Goal: Task Accomplishment & Management: Use online tool/utility

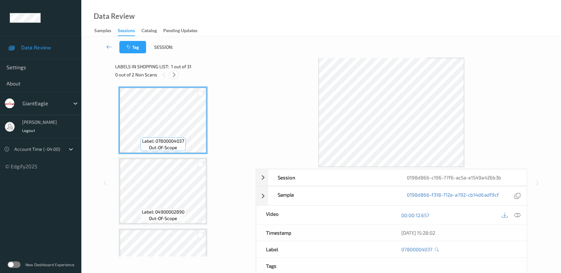
click at [174, 77] on icon at bounding box center [174, 75] width 6 height 6
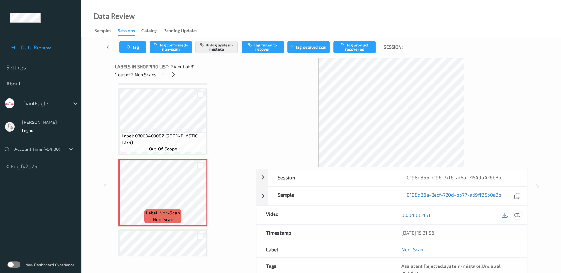
click at [517, 215] on icon at bounding box center [517, 215] width 6 height 6
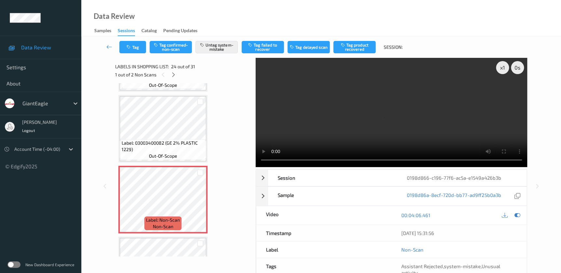
scroll to position [1547, 0]
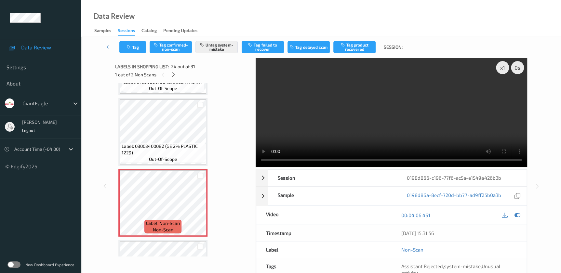
click at [397, 139] on video at bounding box center [391, 112] width 271 height 109
click at [362, 125] on video at bounding box center [391, 112] width 271 height 109
click at [176, 77] on div at bounding box center [173, 75] width 8 height 8
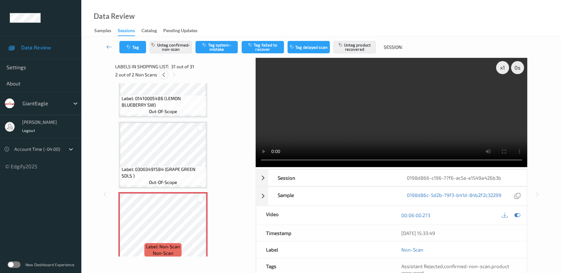
click at [162, 74] on icon at bounding box center [164, 75] width 6 height 6
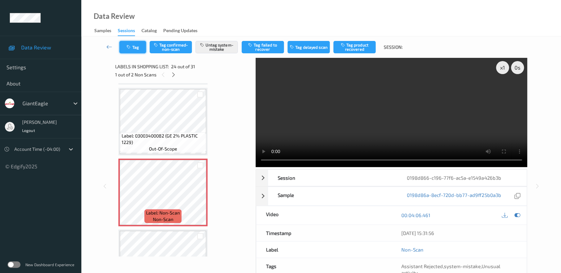
click at [137, 52] on button "Tag" at bounding box center [132, 47] width 27 height 12
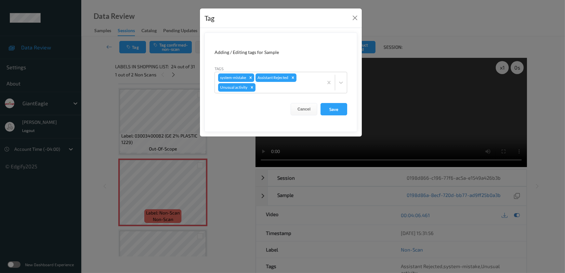
click at [224, 157] on div "Tag Adding / Editing tags for Sample Tags system-mistake Assistant Rejected Unu…" at bounding box center [282, 136] width 565 height 273
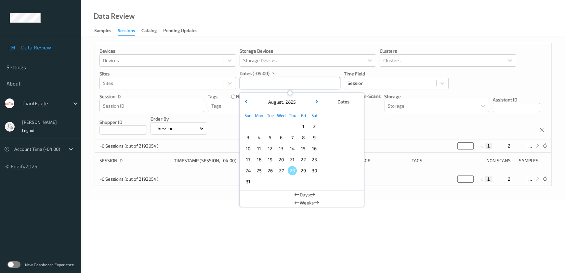
click at [247, 83] on input "text" at bounding box center [290, 83] width 101 height 12
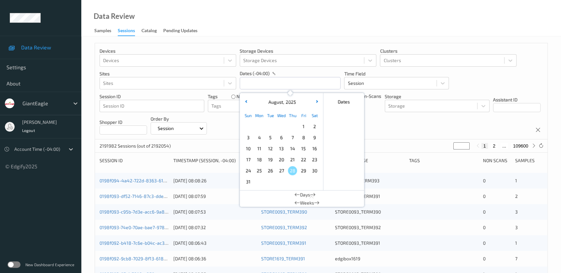
click at [261, 173] on span "25" at bounding box center [259, 170] width 9 height 9
click at [261, 172] on span "25" at bounding box center [259, 170] width 9 height 9
type input "[DATE] 00:00 -> [DATE] 23:59"
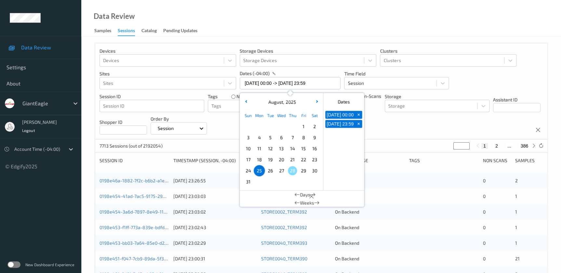
click at [266, 14] on div "Data Review Samples Sessions Catalog Pending Updates" at bounding box center [321, 18] width 480 height 36
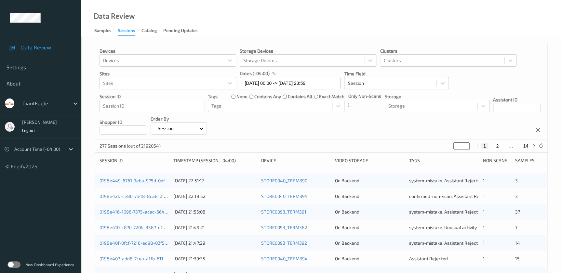
drag, startPoint x: 460, startPoint y: 143, endPoint x: 439, endPoint y: 143, distance: 21.1
click at [439, 143] on div "277 Sessions (out of 2192054) * 1 2 ... 14" at bounding box center [321, 145] width 452 height 13
type input "*"
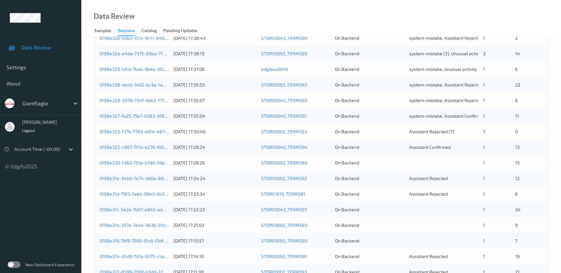
scroll to position [179, 0]
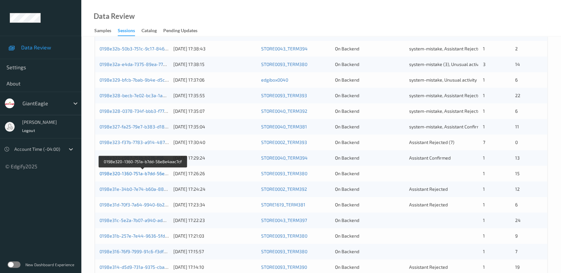
type input "*"
click at [152, 173] on link "0198e320-1360-751a-b7dd-56e8e4aac7cf" at bounding box center [142, 174] width 87 height 6
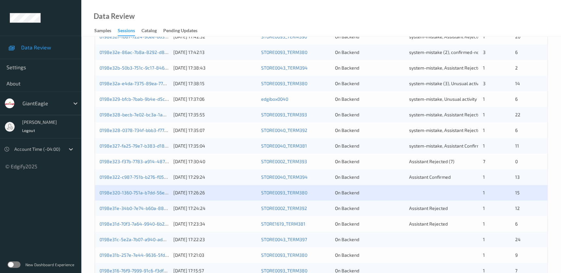
scroll to position [179, 0]
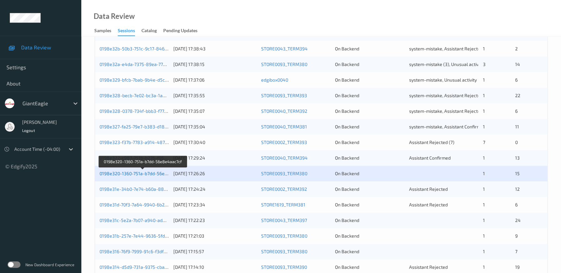
click at [148, 172] on link "0198e320-1360-751a-b7dd-56e8e4aac7cf" at bounding box center [142, 174] width 87 height 6
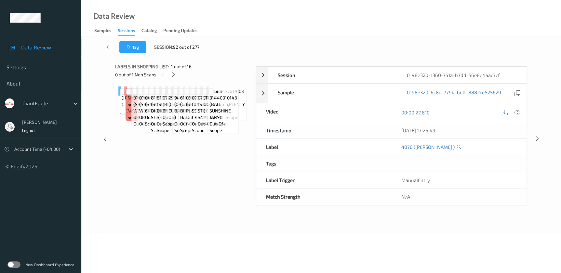
scroll to position [48, 0]
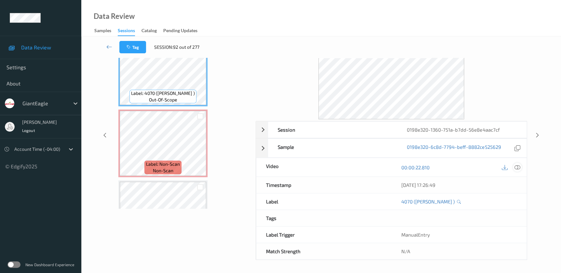
click at [516, 168] on icon at bounding box center [517, 168] width 6 height 6
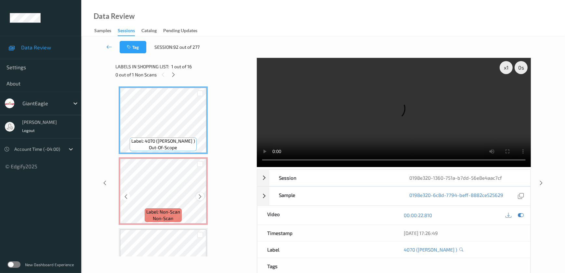
click at [200, 195] on icon at bounding box center [200, 197] width 6 height 6
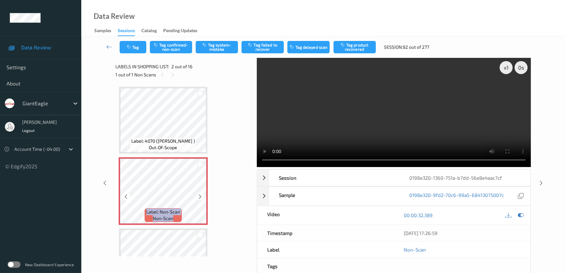
click at [200, 195] on icon at bounding box center [200, 197] width 6 height 6
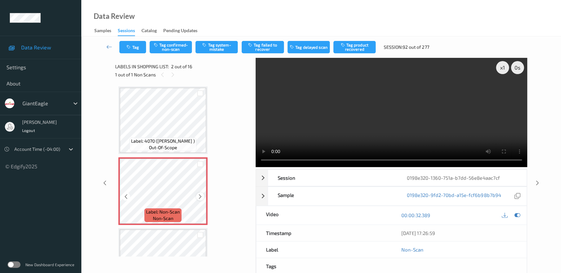
click at [197, 194] on icon at bounding box center [200, 197] width 6 height 6
click at [361, 126] on video at bounding box center [391, 112] width 271 height 109
click at [209, 49] on button "Tag system-mistake" at bounding box center [216, 47] width 42 height 12
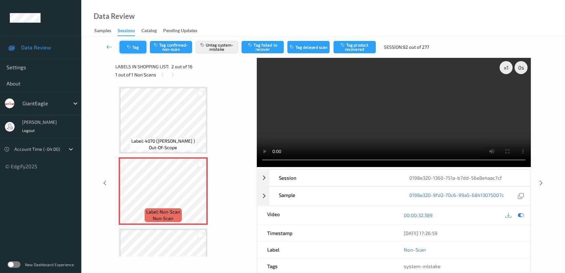
click at [133, 47] on button "Tag" at bounding box center [133, 47] width 27 height 12
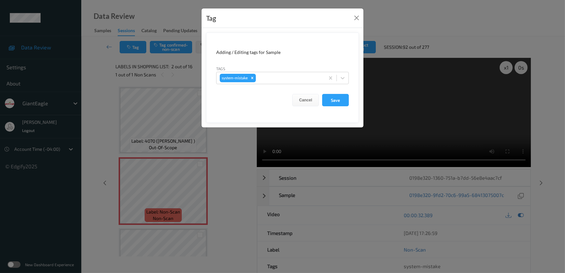
click at [275, 71] on div "Tags system-mistake" at bounding box center [282, 74] width 133 height 19
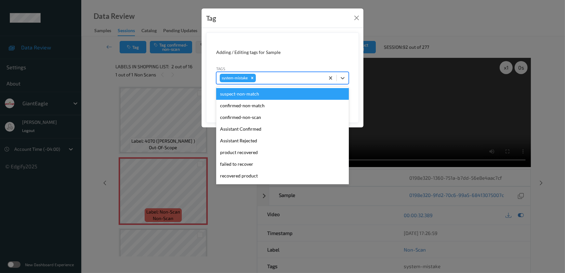
click at [273, 76] on div at bounding box center [289, 78] width 64 height 8
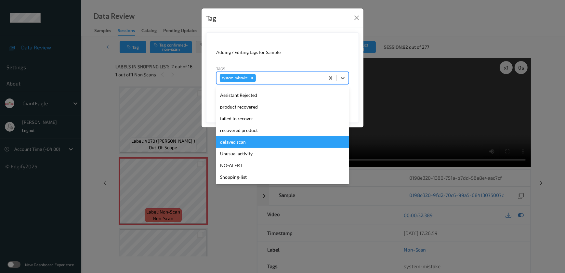
scroll to position [69, 0]
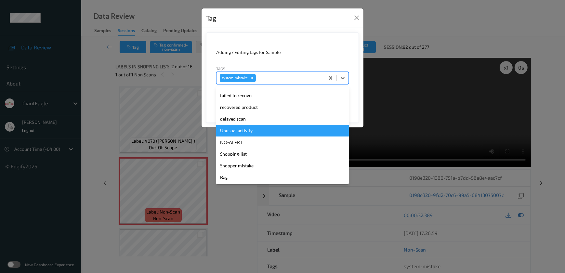
click at [248, 129] on div "Unusual activity" at bounding box center [282, 131] width 133 height 12
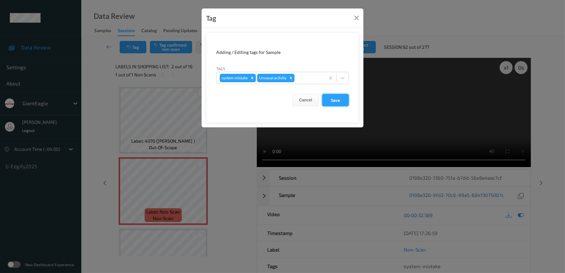
click at [328, 99] on button "Save" at bounding box center [335, 100] width 27 height 12
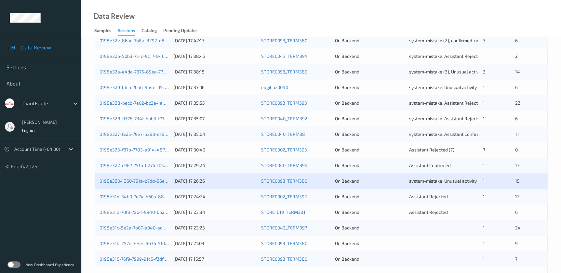
scroll to position [179, 0]
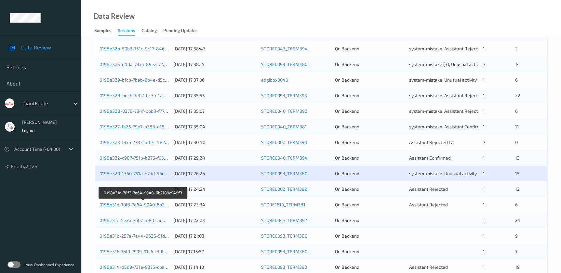
click at [151, 204] on link "0198e31d-70f3-7a64-9940-6b2189c949f3" at bounding box center [142, 205] width 87 height 6
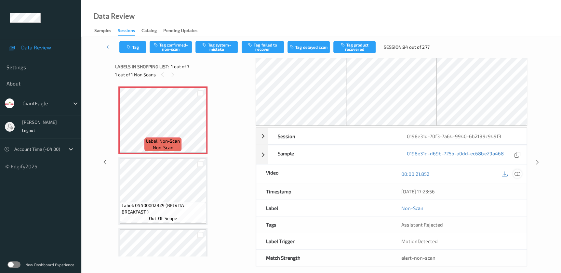
click at [518, 173] on icon at bounding box center [517, 174] width 6 height 6
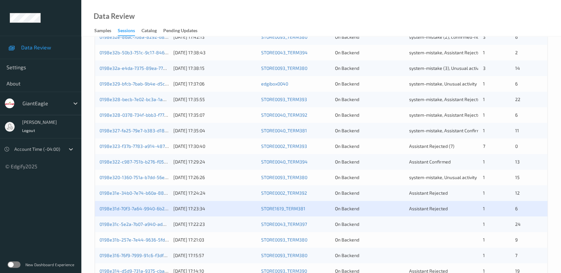
scroll to position [179, 0]
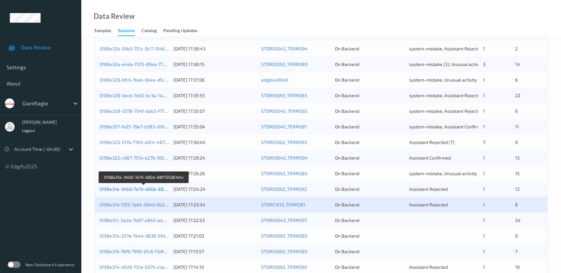
click at [159, 190] on link "0198e31e-34b0-7e74-b60a-88f725d67a4c" at bounding box center [143, 189] width 89 height 6
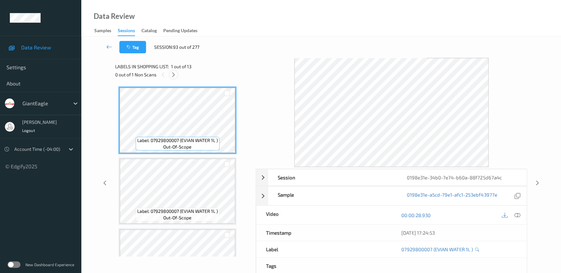
click at [175, 76] on icon at bounding box center [174, 75] width 6 height 6
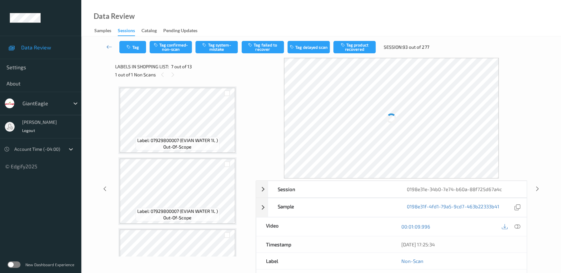
scroll to position [356, 0]
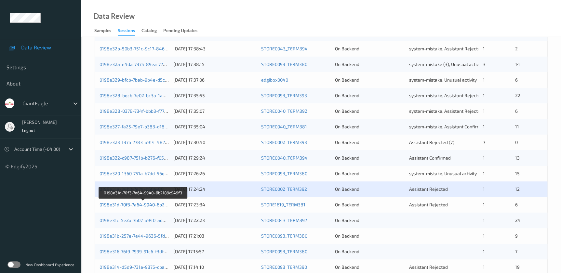
click at [135, 205] on link "0198e31d-70f3-7a64-9940-6b2189c949f3" at bounding box center [142, 205] width 87 height 6
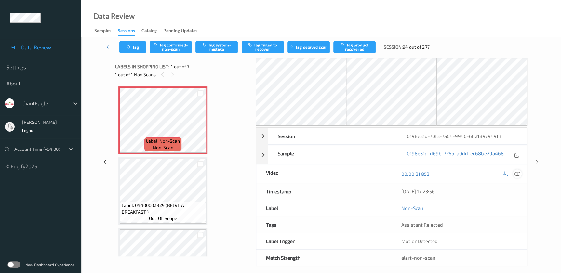
click at [517, 173] on icon at bounding box center [517, 174] width 6 height 6
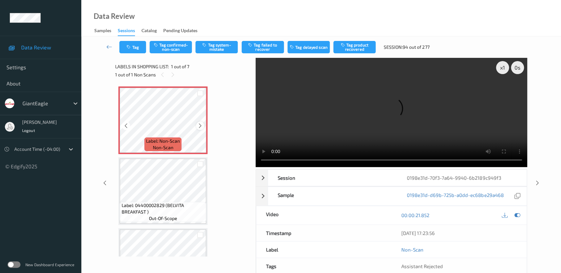
click at [198, 125] on icon at bounding box center [200, 126] width 6 height 6
drag, startPoint x: 369, startPoint y: 114, endPoint x: 402, endPoint y: 113, distance: 32.5
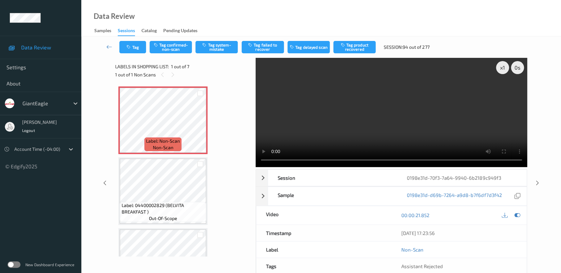
click at [369, 114] on video at bounding box center [391, 112] width 271 height 109
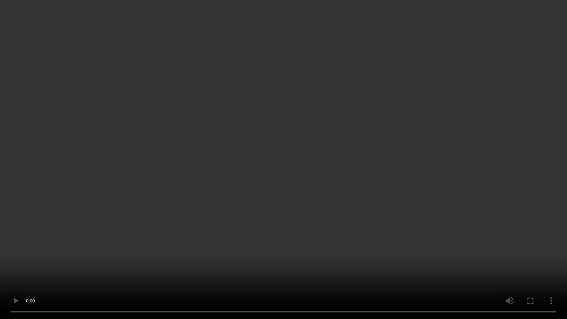
click at [390, 139] on video at bounding box center [283, 159] width 567 height 319
click at [332, 140] on video at bounding box center [283, 159] width 567 height 319
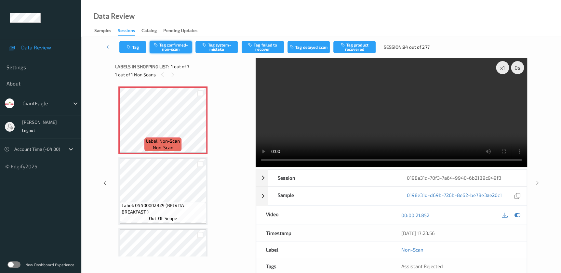
click at [171, 46] on button "Tag confirmed-non-scan" at bounding box center [171, 47] width 42 height 12
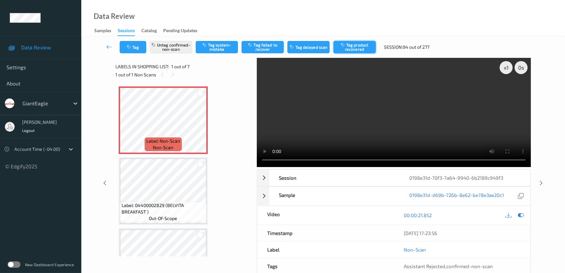
click at [351, 49] on button "Tag product recovered" at bounding box center [355, 47] width 42 height 12
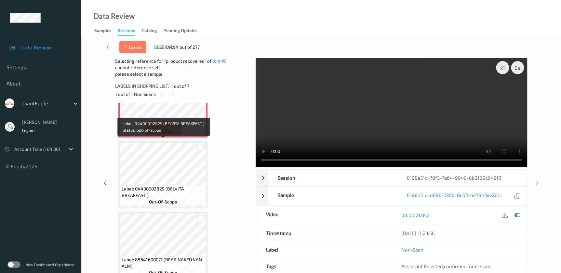
scroll to position [88, 0]
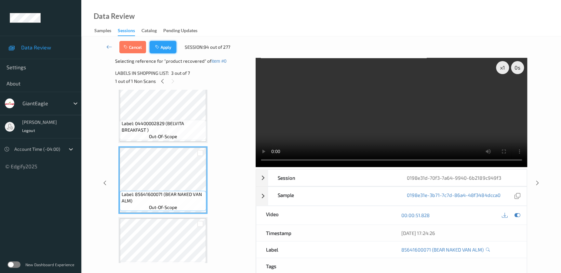
click at [161, 46] on button "Apply" at bounding box center [163, 47] width 27 height 12
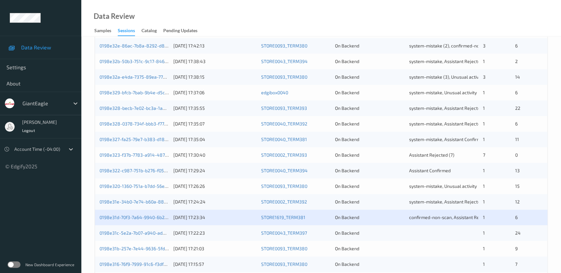
scroll to position [179, 0]
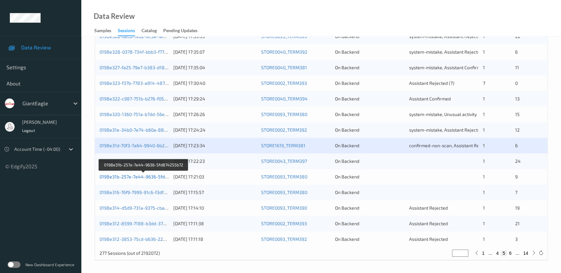
click at [156, 176] on link "0198e31b-257e-7e44-9636-5fd874255b72" at bounding box center [143, 177] width 89 height 6
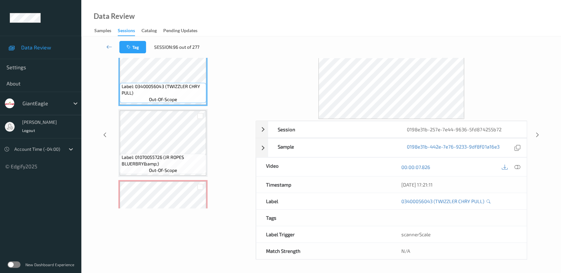
scroll to position [48, 0]
click at [517, 168] on icon at bounding box center [517, 168] width 6 height 6
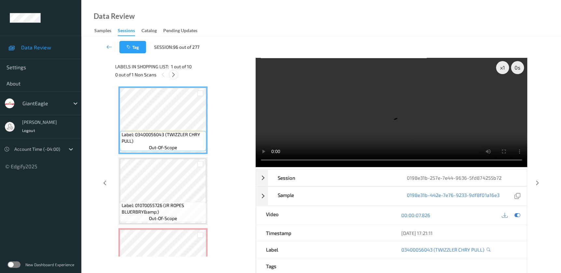
click at [175, 73] on icon at bounding box center [174, 75] width 6 height 6
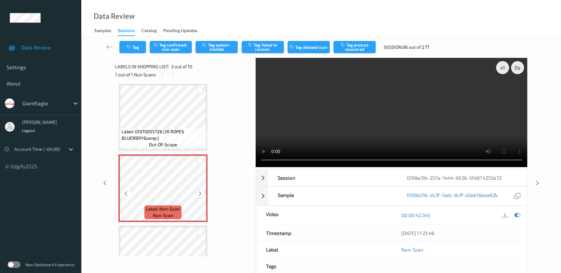
click at [199, 195] on icon at bounding box center [200, 194] width 6 height 6
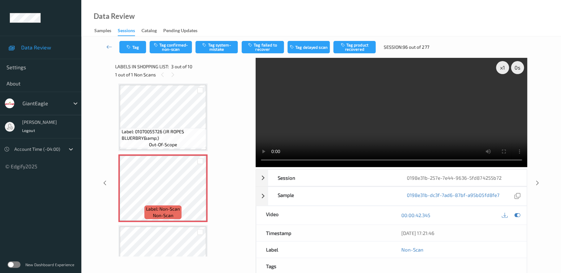
click at [370, 136] on video at bounding box center [391, 112] width 271 height 109
click at [199, 194] on icon at bounding box center [200, 194] width 6 height 6
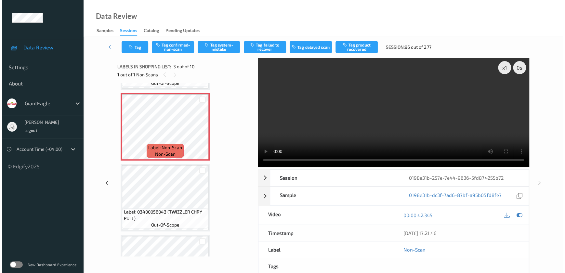
scroll to position [133, 0]
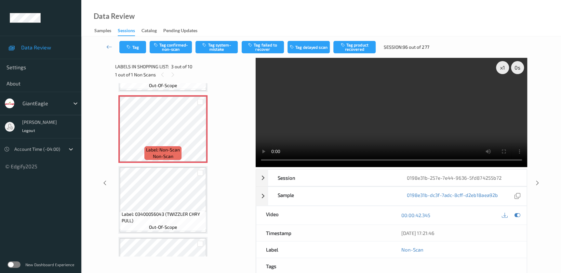
click at [172, 40] on div "Tag Tag confirmed-non-scan Tag system-mistake Tag failed to recover Tag delayed…" at bounding box center [321, 46] width 453 height 21
click at [166, 46] on button "Tag confirmed-non-scan" at bounding box center [171, 47] width 42 height 12
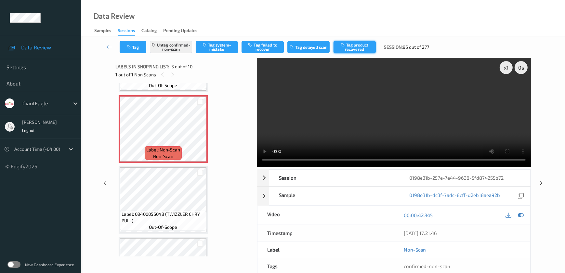
click at [347, 44] on button "Tag product recovered" at bounding box center [355, 47] width 42 height 12
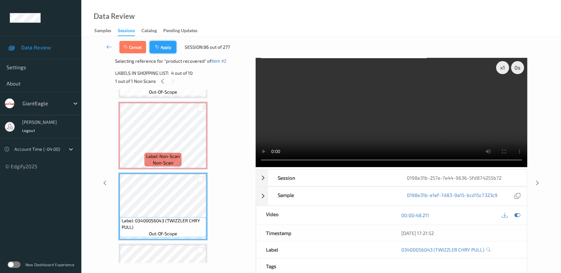
click at [163, 49] on button "Apply" at bounding box center [163, 47] width 27 height 12
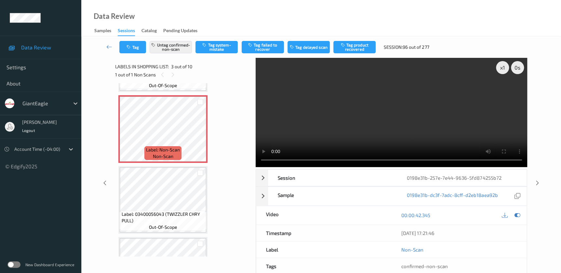
scroll to position [74, 0]
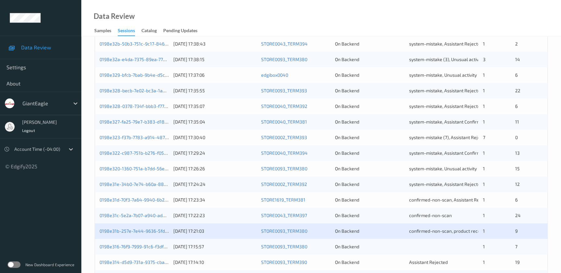
scroll to position [238, 0]
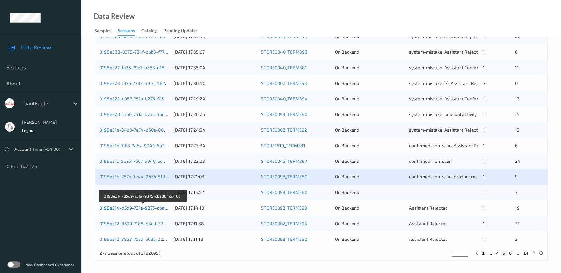
click at [147, 207] on link "0198e314-d5d9-731a-9375-cbad84cd46c1" at bounding box center [143, 208] width 88 height 6
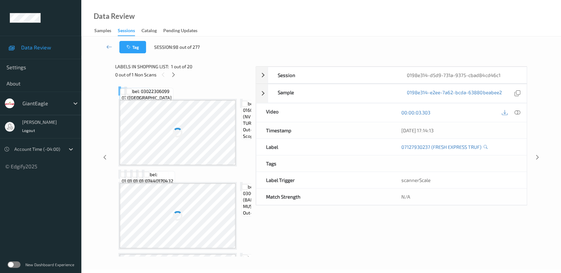
scroll to position [48, 0]
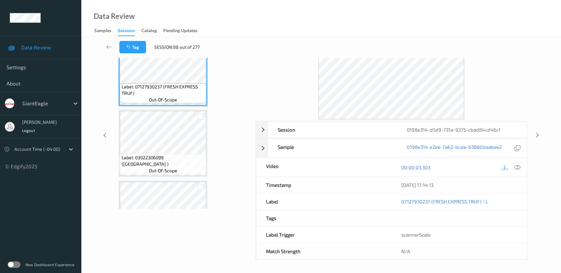
click at [518, 166] on icon at bounding box center [517, 168] width 6 height 6
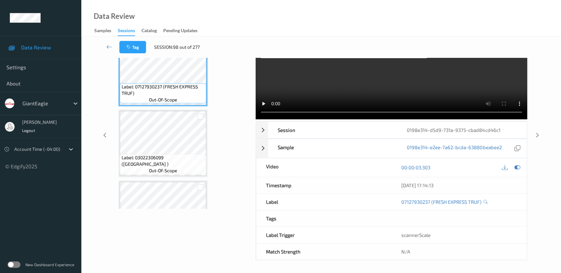
scroll to position [0, 0]
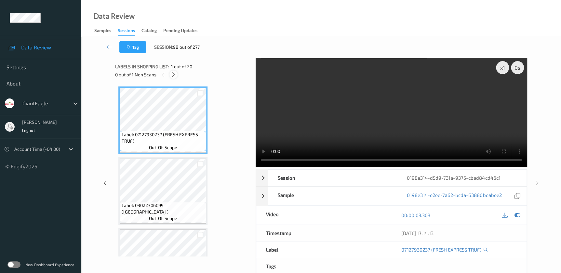
click at [169, 75] on div at bounding box center [173, 75] width 8 height 8
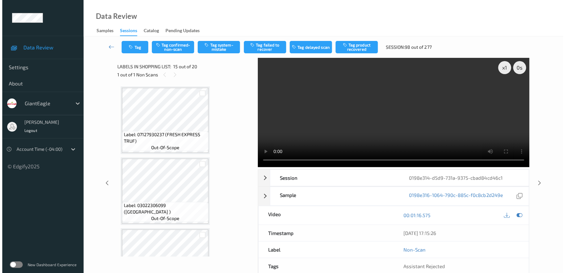
scroll to position [921, 0]
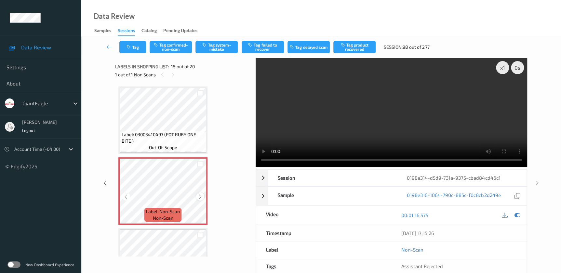
click at [200, 194] on icon at bounding box center [200, 196] width 6 height 6
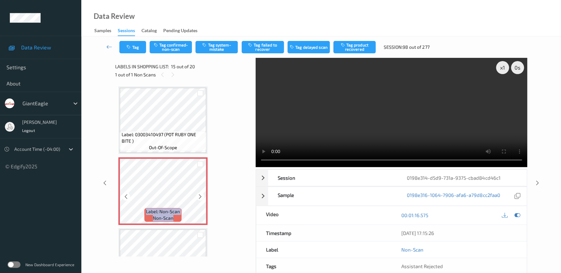
click at [200, 194] on icon at bounding box center [200, 196] width 6 height 6
click at [401, 128] on video at bounding box center [391, 112] width 271 height 109
click at [215, 47] on button "Tag system-mistake" at bounding box center [216, 47] width 42 height 12
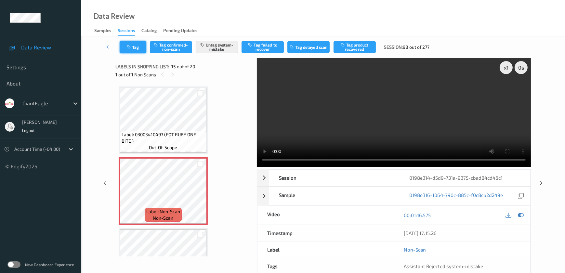
click at [141, 46] on button "Tag" at bounding box center [133, 47] width 27 height 12
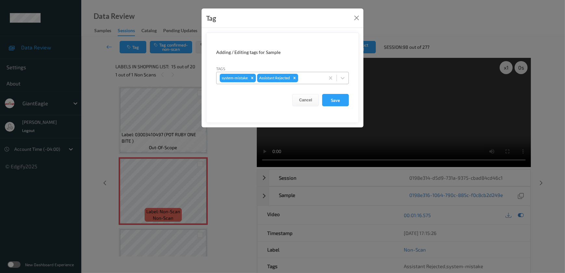
click at [304, 79] on div at bounding box center [310, 78] width 22 height 8
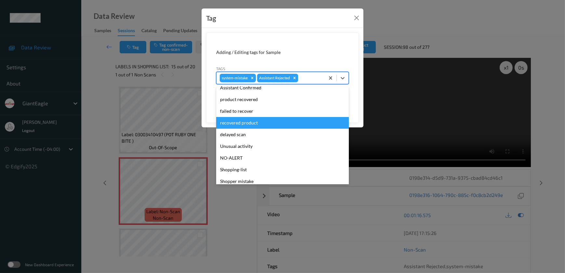
scroll to position [57, 0]
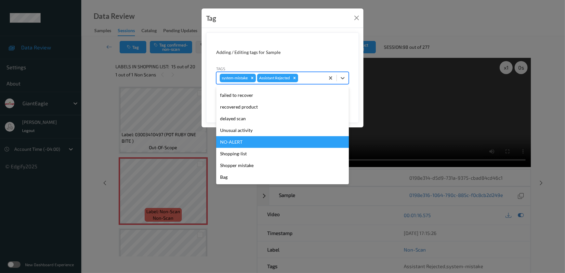
click at [265, 137] on div "NO-ALERT" at bounding box center [282, 142] width 133 height 12
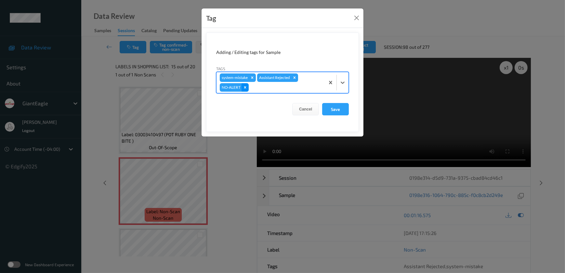
click at [246, 88] on icon "Remove NO-ALERT" at bounding box center [245, 87] width 5 height 5
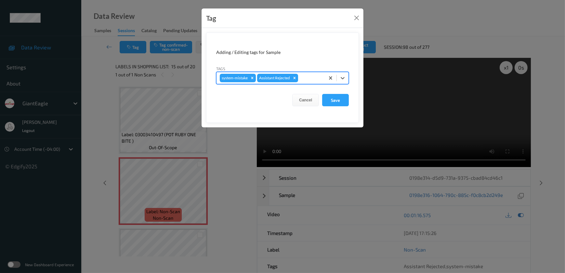
click at [308, 78] on div at bounding box center [310, 78] width 22 height 8
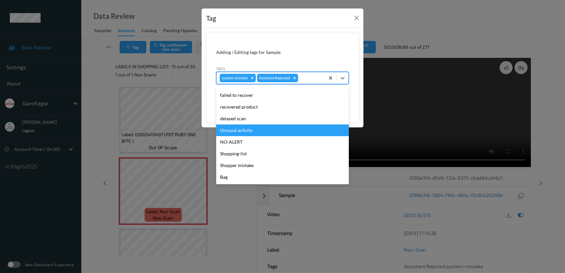
click at [261, 134] on div "Unusual activity" at bounding box center [282, 131] width 133 height 12
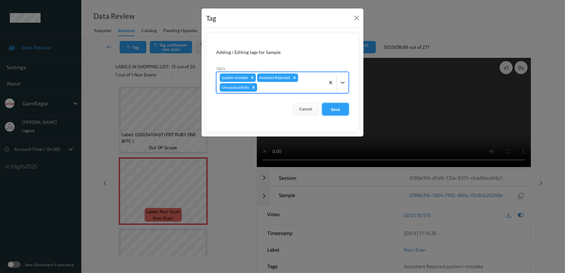
click at [329, 109] on button "Save" at bounding box center [335, 109] width 27 height 12
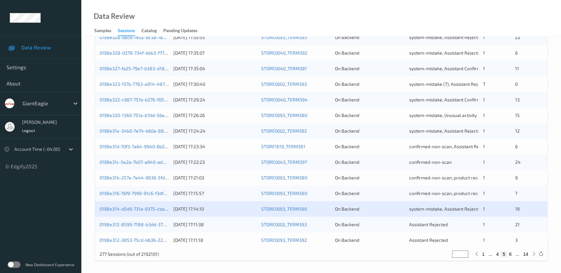
scroll to position [238, 0]
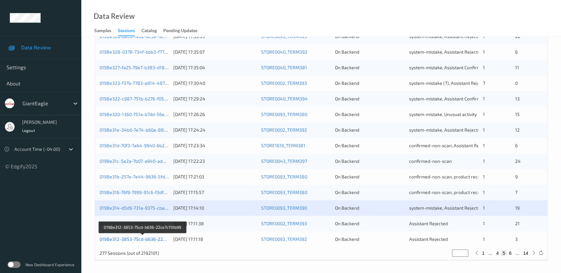
click at [153, 239] on link "0198e312-3853-75cd-b636-22ce7c110b99" at bounding box center [142, 239] width 87 height 6
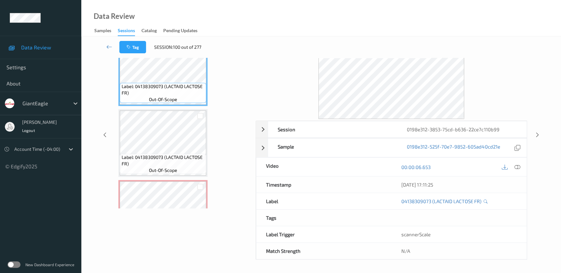
scroll to position [48, 0]
click at [515, 166] on icon at bounding box center [517, 168] width 6 height 6
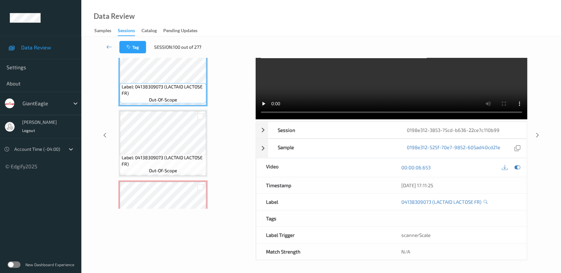
scroll to position [0, 0]
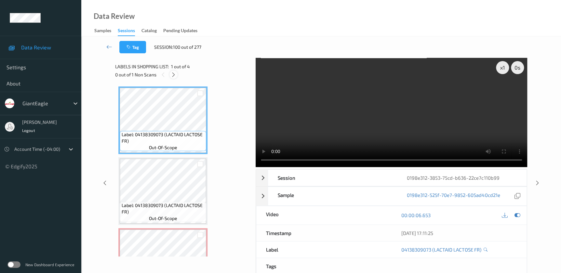
click at [176, 73] on icon at bounding box center [174, 75] width 6 height 6
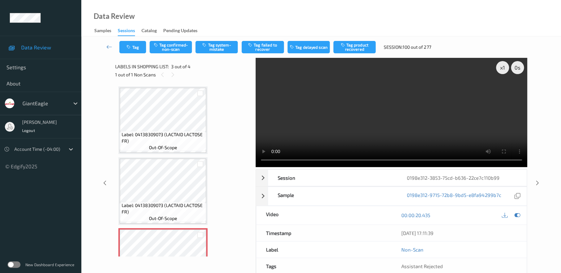
scroll to position [74, 0]
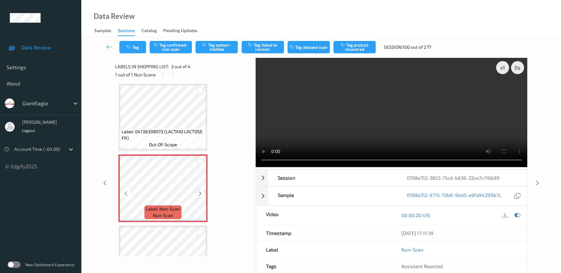
click at [202, 192] on icon at bounding box center [200, 194] width 6 height 6
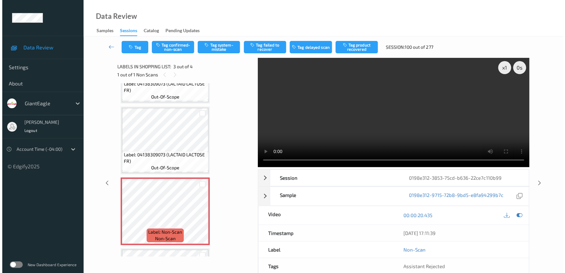
scroll to position [0, 0]
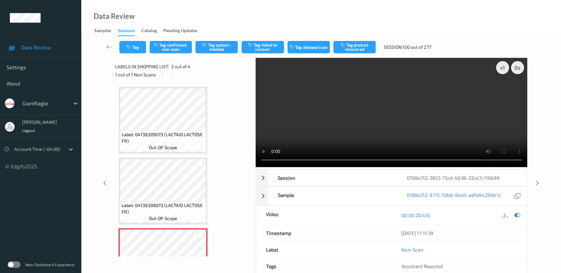
drag, startPoint x: 390, startPoint y: 111, endPoint x: 505, endPoint y: 109, distance: 115.8
click at [390, 111] on video at bounding box center [391, 112] width 271 height 109
click at [223, 46] on button "Tag system-mistake" at bounding box center [216, 47] width 42 height 12
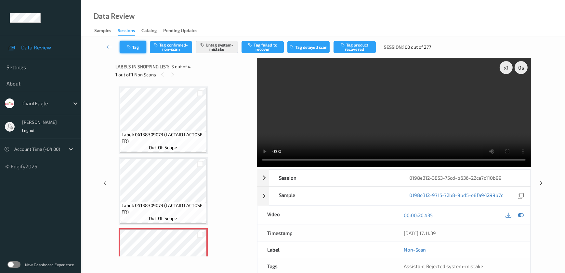
click at [124, 48] on button "Tag" at bounding box center [133, 47] width 27 height 12
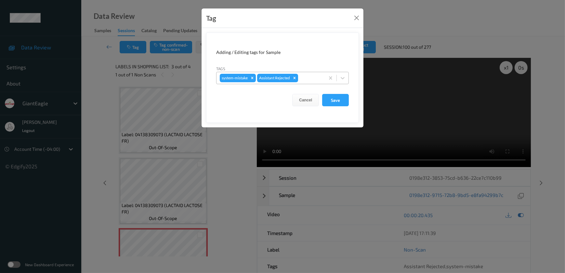
click at [309, 74] on div at bounding box center [310, 78] width 22 height 8
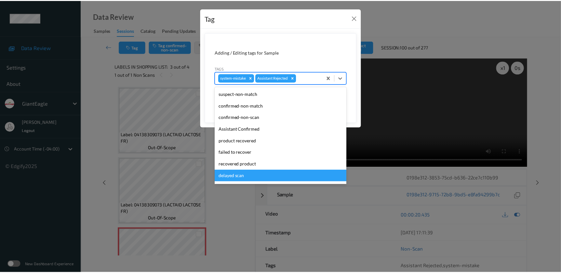
scroll to position [57, 0]
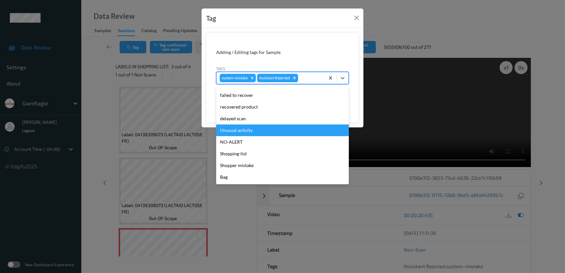
click at [262, 129] on div "Unusual activity" at bounding box center [282, 131] width 133 height 12
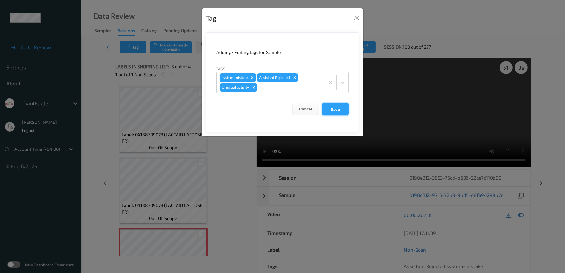
click at [330, 114] on button "Save" at bounding box center [335, 109] width 27 height 12
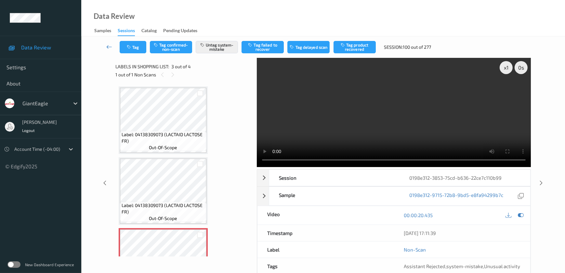
click at [110, 48] on icon at bounding box center [109, 47] width 6 height 7
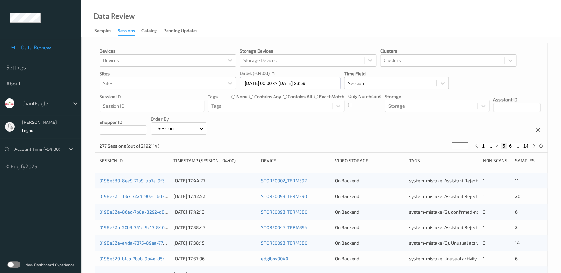
click at [510, 144] on button "6" at bounding box center [510, 146] width 7 height 6
type input "*"
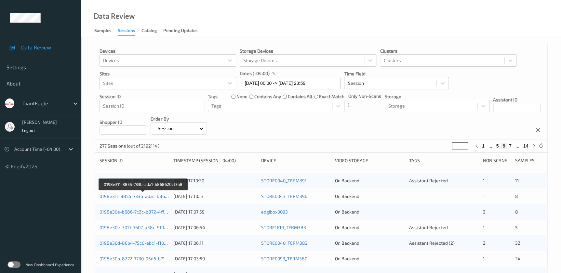
click at [138, 197] on link "0198e311-3855-733b-ada1-b868620cf3b8" at bounding box center [143, 196] width 88 height 6
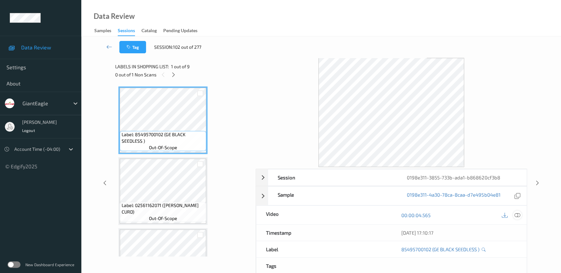
click at [517, 214] on icon at bounding box center [517, 215] width 6 height 6
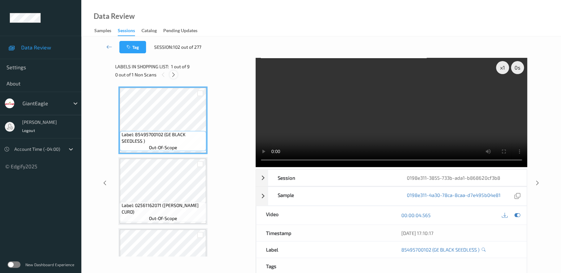
click at [172, 74] on icon at bounding box center [174, 75] width 6 height 6
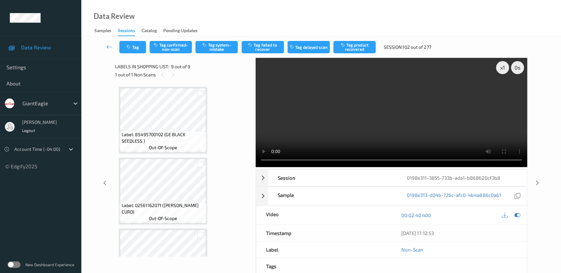
scroll to position [466, 0]
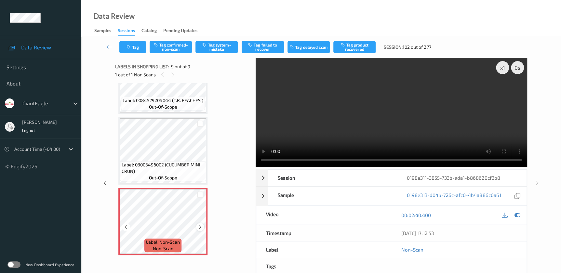
click at [198, 225] on icon at bounding box center [200, 227] width 6 height 6
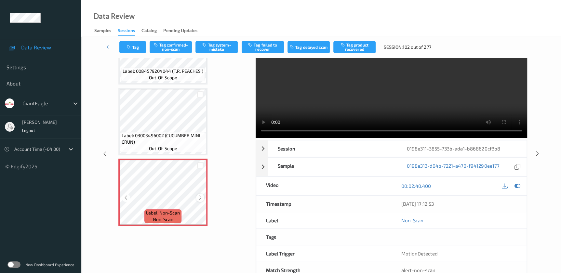
click at [200, 198] on div at bounding box center [200, 198] width 8 height 8
click at [393, 110] on video at bounding box center [391, 83] width 271 height 109
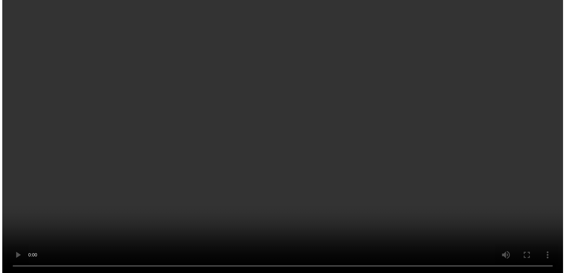
scroll to position [419, 0]
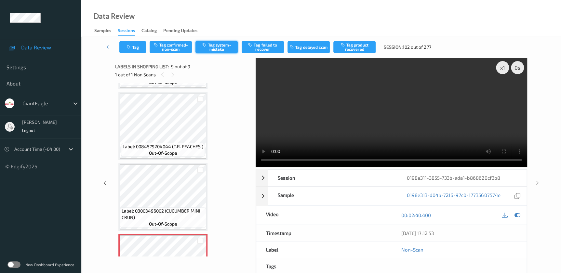
click at [222, 51] on button "Tag system-mistake" at bounding box center [216, 47] width 42 height 12
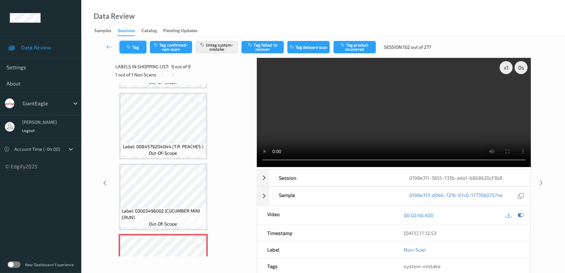
click at [132, 50] on button "Tag" at bounding box center [133, 47] width 27 height 12
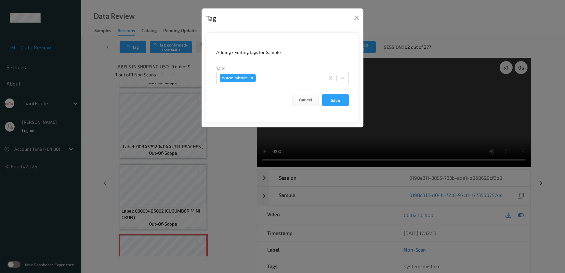
click at [281, 71] on div "Tags system-mistake" at bounding box center [282, 74] width 133 height 19
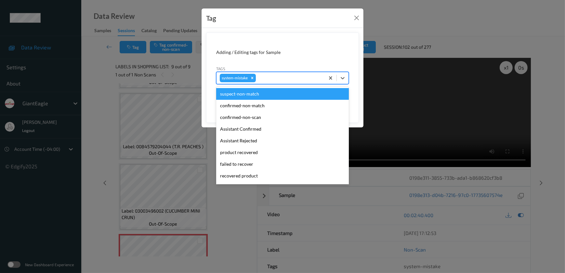
click at [273, 81] on div at bounding box center [289, 78] width 64 height 8
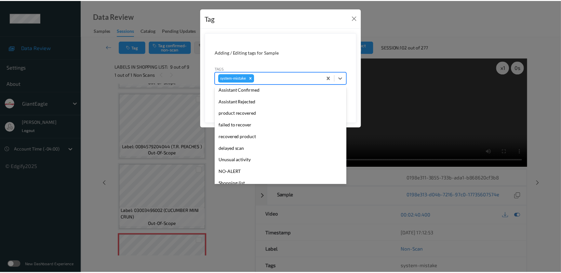
scroll to position [69, 0]
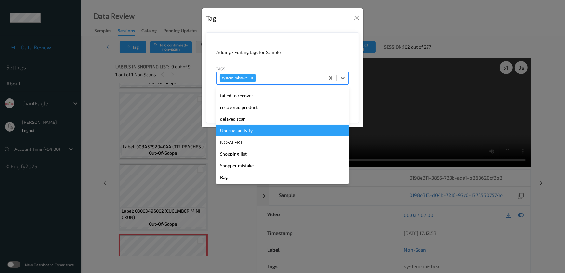
click at [254, 130] on div "Unusual activity" at bounding box center [282, 131] width 133 height 12
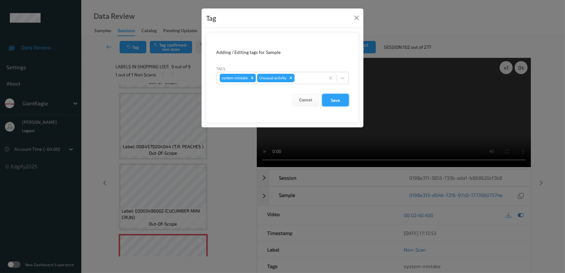
click at [329, 101] on button "Save" at bounding box center [335, 100] width 27 height 12
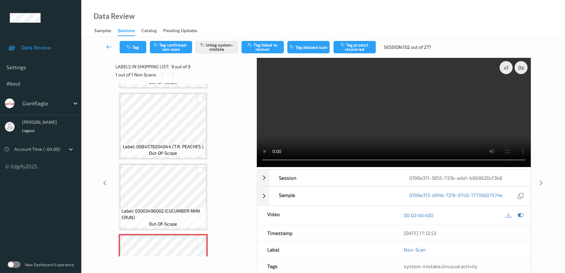
click at [107, 48] on icon at bounding box center [109, 47] width 6 height 7
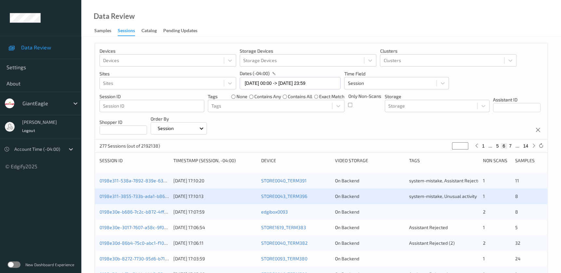
scroll to position [118, 0]
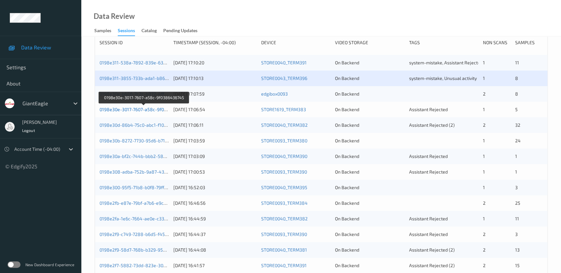
click at [148, 111] on link "0198e30e-3017-7607-a58c-9f0386436745" at bounding box center [143, 110] width 88 height 6
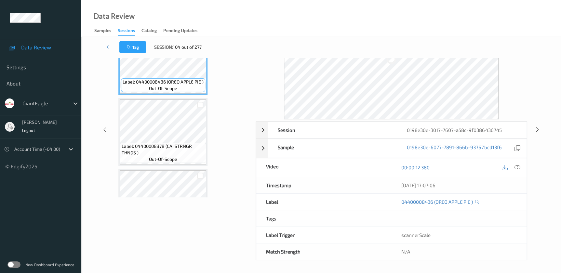
scroll to position [48, 0]
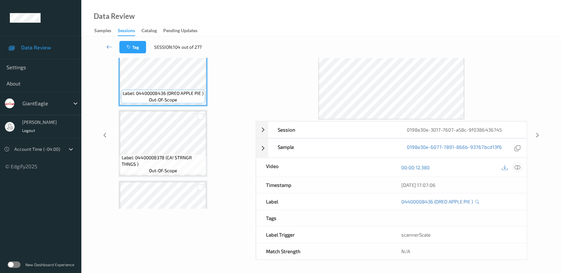
click at [515, 166] on icon at bounding box center [517, 168] width 6 height 6
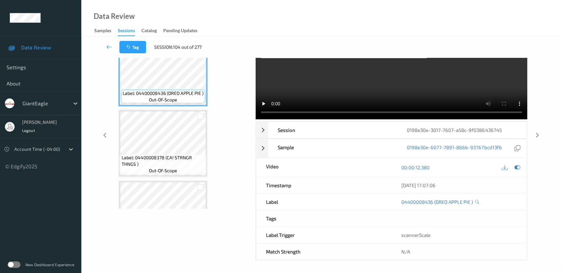
scroll to position [0, 0]
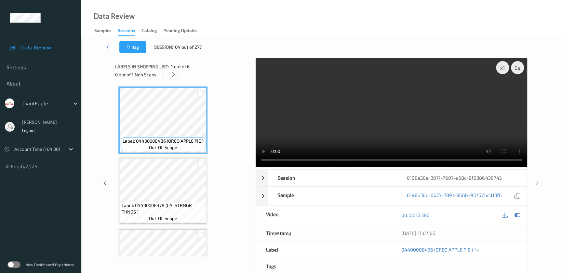
click at [171, 73] on icon at bounding box center [174, 75] width 6 height 6
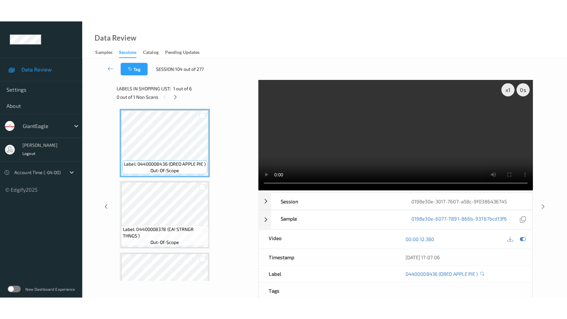
scroll to position [254, 0]
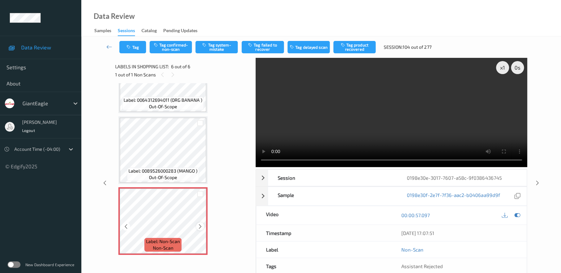
click at [199, 224] on icon at bounding box center [200, 226] width 6 height 6
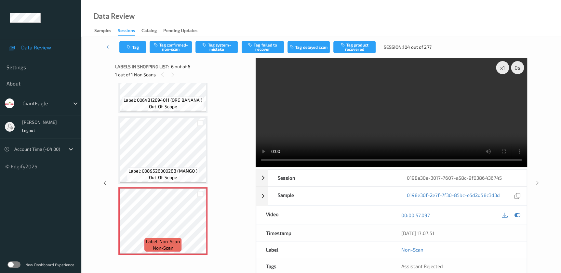
click at [384, 114] on video at bounding box center [391, 112] width 271 height 109
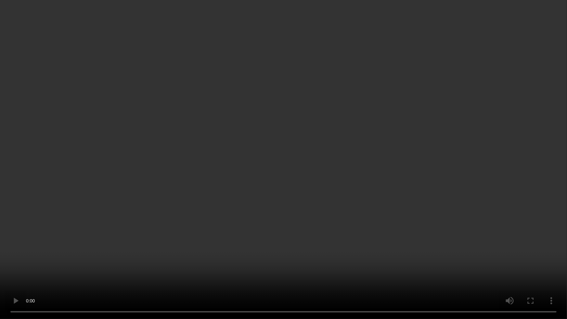
click at [356, 154] on video at bounding box center [283, 159] width 567 height 319
click at [241, 192] on video at bounding box center [283, 159] width 567 height 319
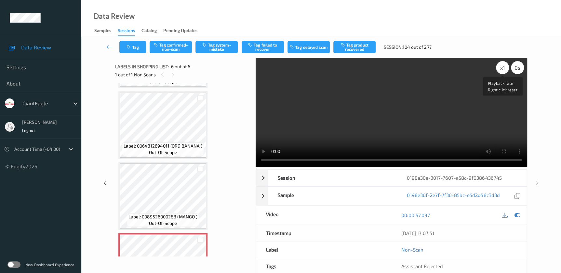
click at [501, 64] on div "x 1" at bounding box center [502, 67] width 13 height 13
click at [501, 64] on div "x 2" at bounding box center [502, 67] width 13 height 13
click at [503, 69] on div "x 4" at bounding box center [502, 67] width 13 height 13
click at [503, 69] on div "x 8" at bounding box center [502, 67] width 13 height 13
click at [500, 68] on div "x 1" at bounding box center [502, 67] width 13 height 13
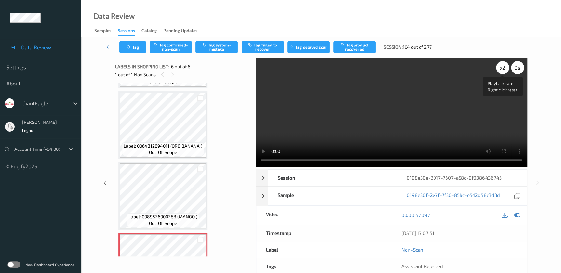
click at [500, 68] on div "x 2" at bounding box center [502, 67] width 13 height 13
click at [500, 68] on div "x 4" at bounding box center [502, 67] width 13 height 13
click at [175, 47] on button "Tag confirmed-non-scan" at bounding box center [171, 47] width 42 height 12
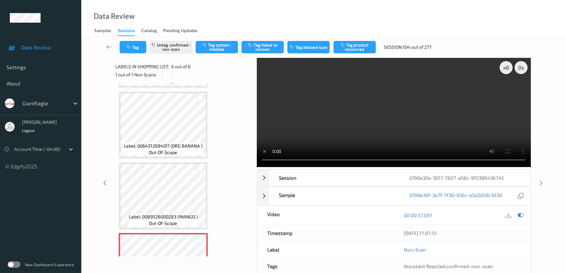
click at [110, 46] on icon at bounding box center [109, 47] width 6 height 7
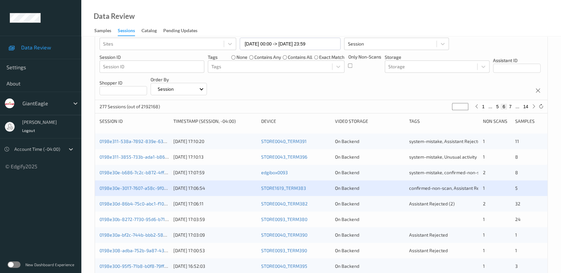
scroll to position [88, 0]
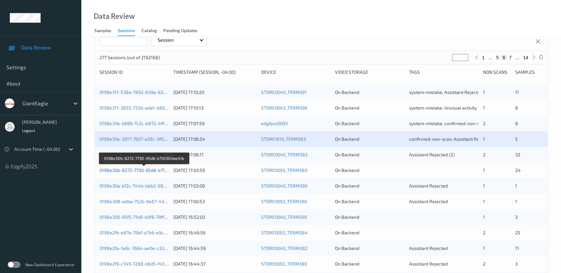
click at [151, 168] on link "0198e30b-8272-7730-95d6-b710304be41b" at bounding box center [143, 170] width 89 height 6
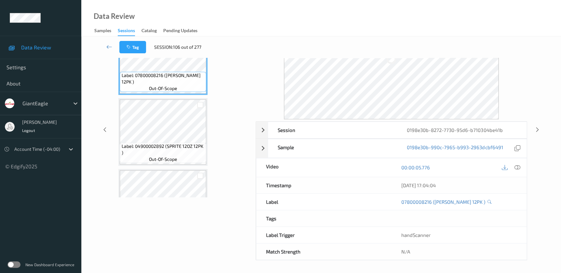
scroll to position [48, 0]
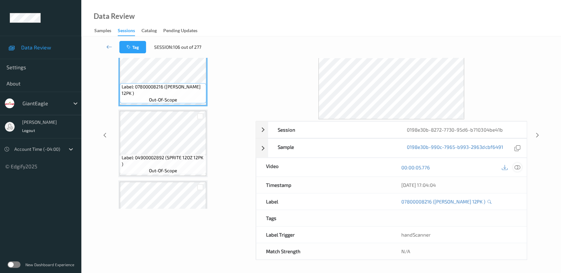
click at [517, 166] on icon at bounding box center [517, 168] width 6 height 6
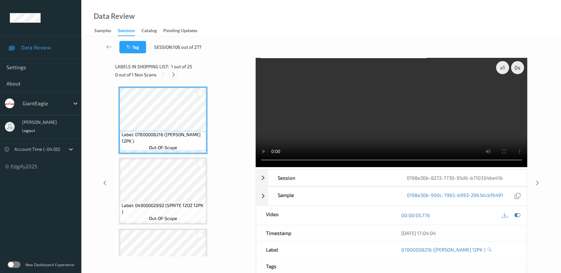
click at [172, 74] on icon at bounding box center [174, 75] width 6 height 6
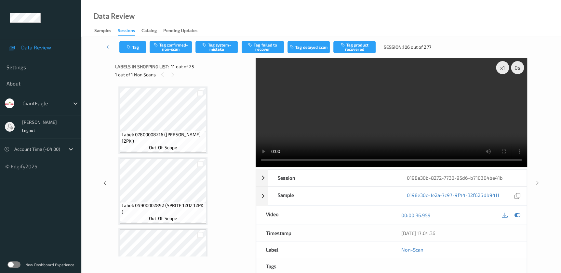
scroll to position [639, 0]
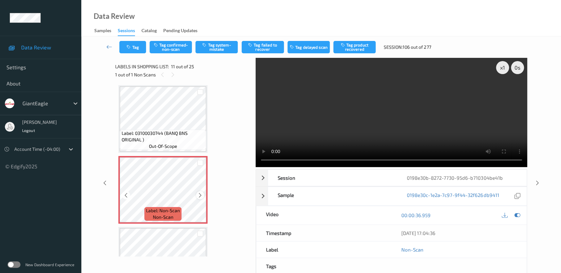
click at [199, 192] on icon at bounding box center [200, 195] width 6 height 6
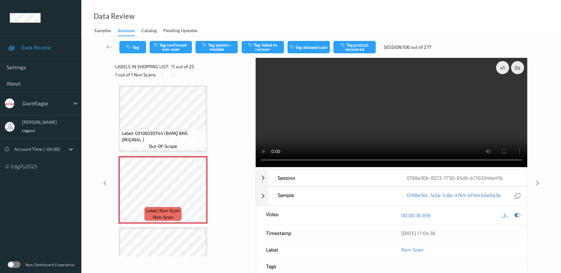
click at [390, 113] on video at bounding box center [391, 112] width 271 height 109
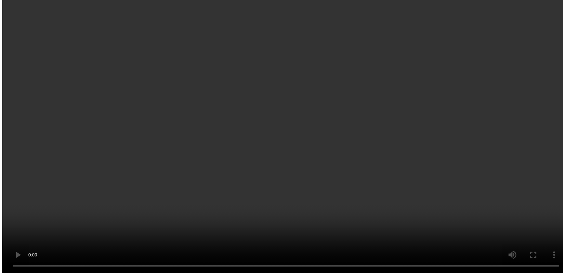
scroll to position [669, 0]
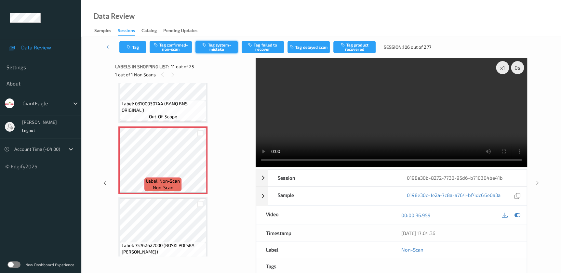
click at [210, 46] on button "Tag system-mistake" at bounding box center [216, 47] width 42 height 12
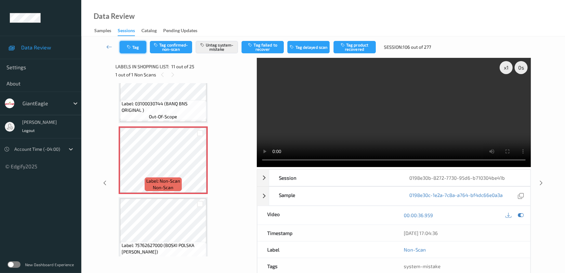
click at [139, 48] on button "Tag" at bounding box center [133, 47] width 27 height 12
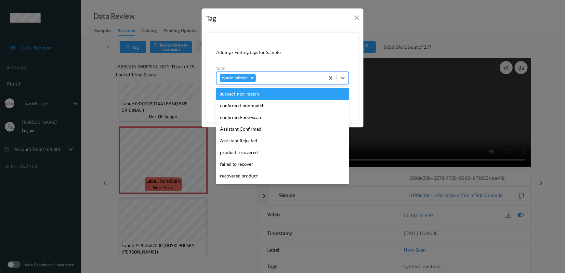
click at [283, 73] on div "system-mistake" at bounding box center [271, 78] width 108 height 11
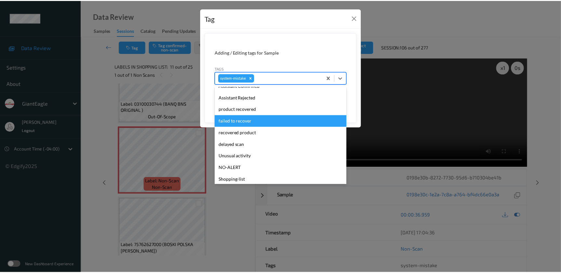
scroll to position [69, 0]
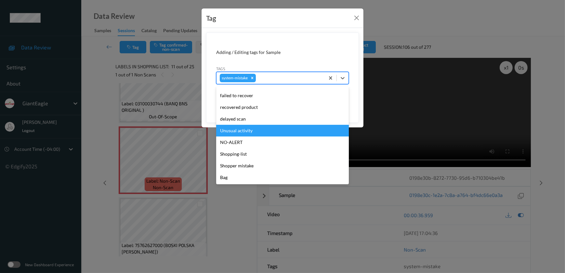
click at [238, 130] on div "Unusual activity" at bounding box center [282, 131] width 133 height 12
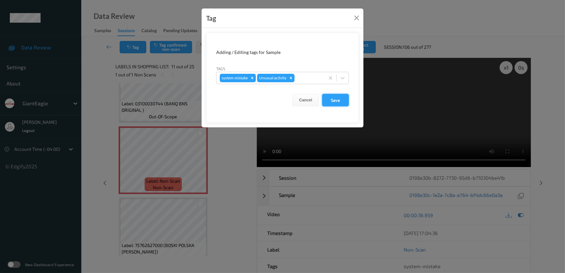
click at [343, 102] on button "Save" at bounding box center [335, 100] width 27 height 12
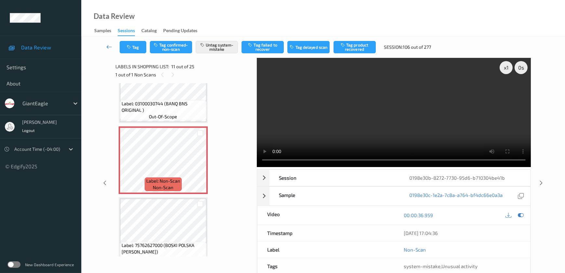
click at [109, 47] on icon at bounding box center [109, 47] width 6 height 7
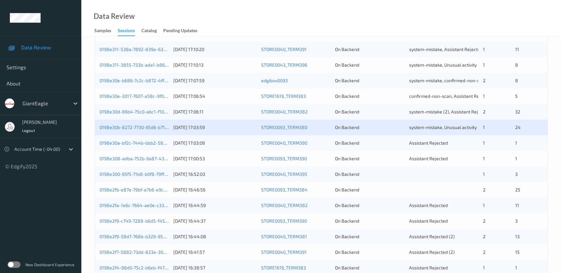
scroll to position [148, 0]
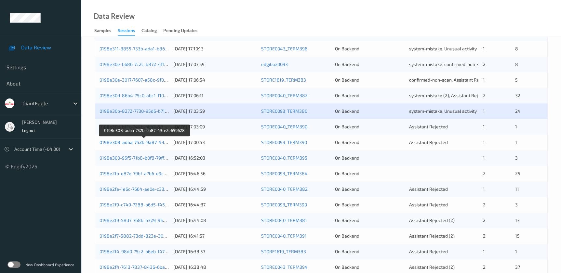
click at [157, 142] on link "0198e308-adba-752b-9a87-43fe2e659628" at bounding box center [144, 142] width 90 height 6
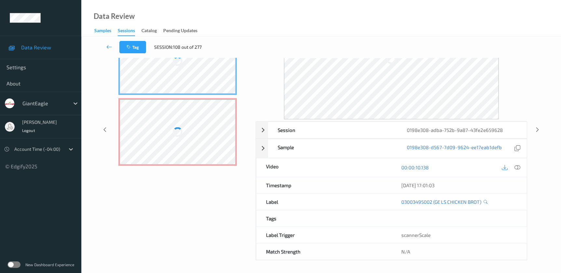
scroll to position [48, 0]
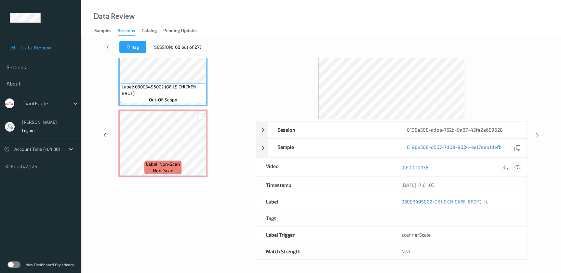
click at [518, 168] on icon at bounding box center [517, 168] width 6 height 6
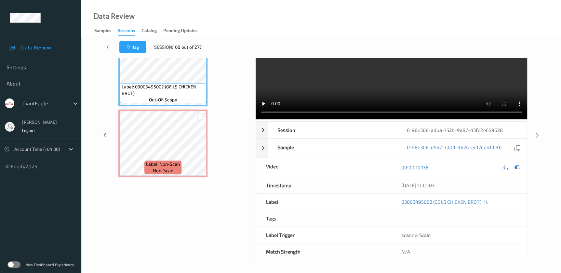
scroll to position [0, 0]
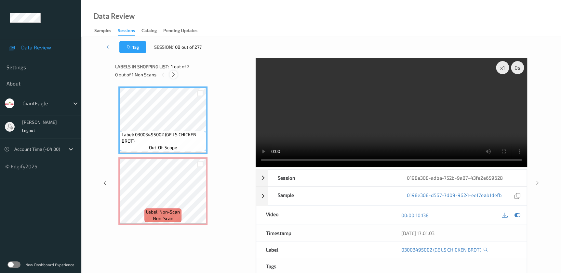
click at [174, 74] on icon at bounding box center [174, 75] width 6 height 6
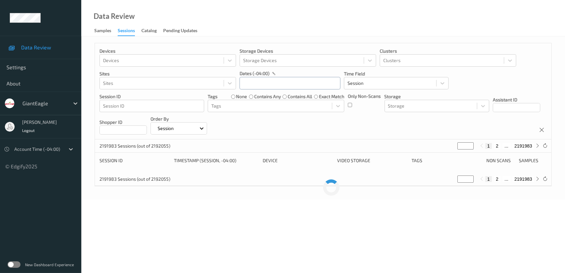
click at [257, 80] on input "text" at bounding box center [290, 83] width 101 height 12
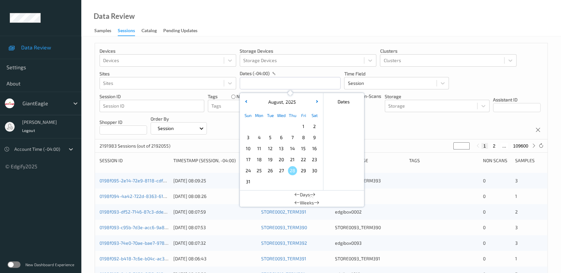
click at [256, 172] on span "25" at bounding box center [259, 170] width 9 height 9
type input "[DATE] 00:00 -> [DATE] 23:59"
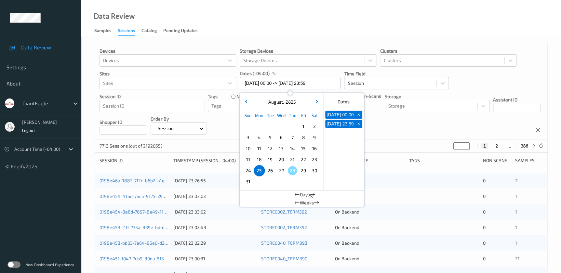
click at [226, 16] on div "Data Review Samples Sessions Catalog Pending Updates" at bounding box center [321, 18] width 480 height 36
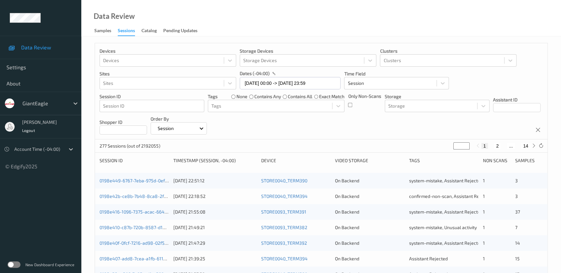
drag, startPoint x: 459, startPoint y: 145, endPoint x: 440, endPoint y: 149, distance: 19.6
click at [440, 149] on div "277 Sessions (out of 2192055) * 1 2 ... 14" at bounding box center [321, 145] width 452 height 13
type input "*"
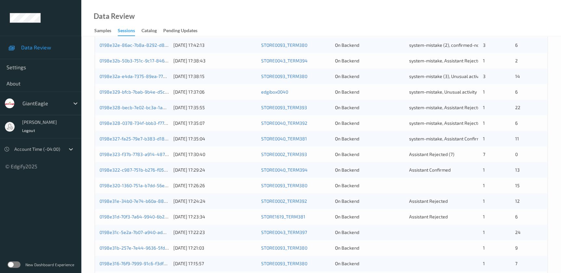
scroll to position [177, 0]
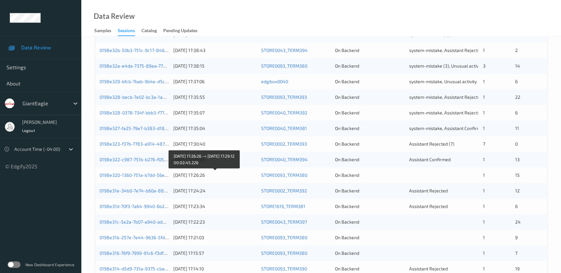
type input "*"
click at [223, 175] on div "[DATE] 17:26:26" at bounding box center [214, 175] width 83 height 7
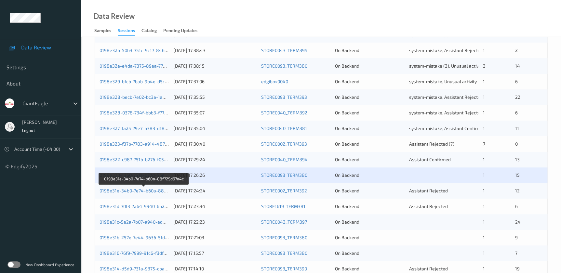
drag, startPoint x: 147, startPoint y: 190, endPoint x: 162, endPoint y: 183, distance: 16.7
click at [147, 190] on link "0198e31e-34b0-7e74-b60a-88f725d67a4c" at bounding box center [143, 191] width 89 height 6
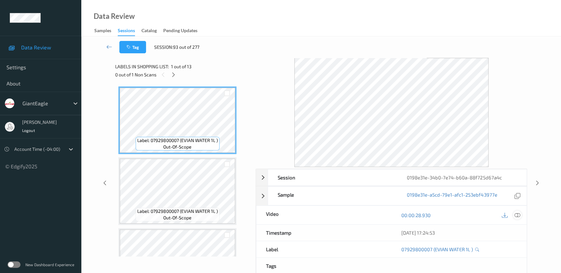
click at [519, 216] on icon at bounding box center [517, 215] width 6 height 6
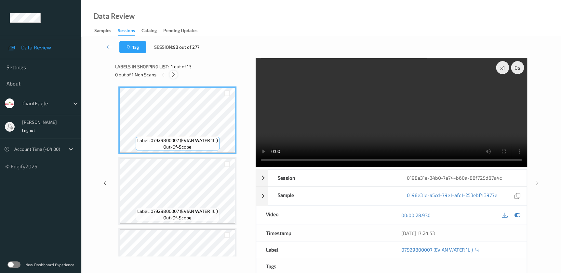
click at [173, 74] on icon at bounding box center [174, 75] width 6 height 6
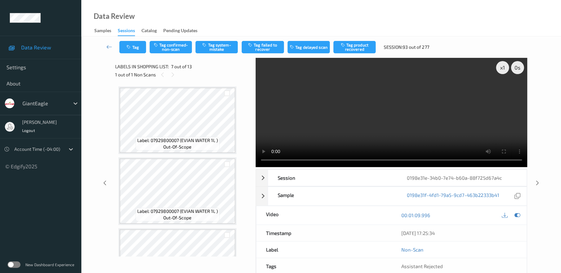
scroll to position [356, 0]
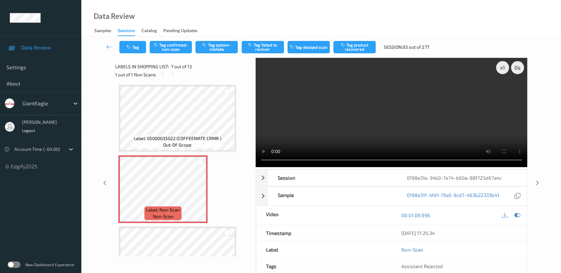
click at [387, 136] on video at bounding box center [391, 112] width 271 height 109
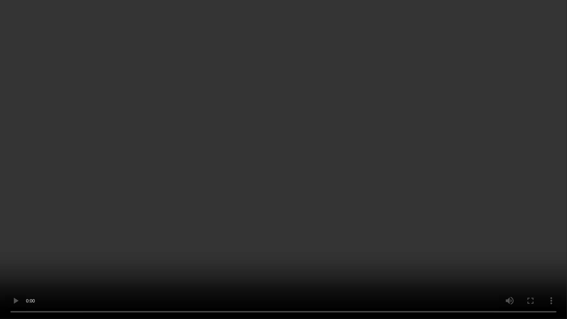
click at [480, 270] on video at bounding box center [283, 159] width 567 height 319
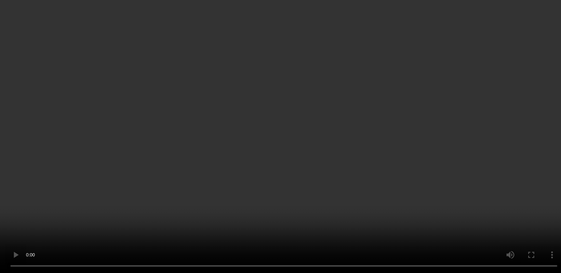
scroll to position [238, 0]
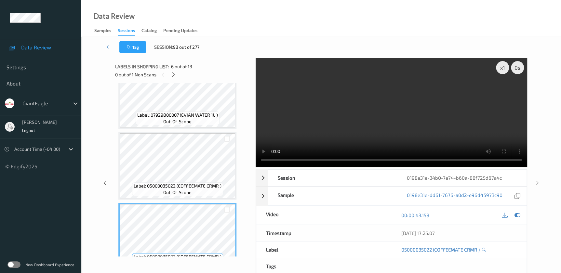
click at [401, 116] on video at bounding box center [391, 112] width 271 height 109
click at [176, 74] on div at bounding box center [173, 75] width 8 height 8
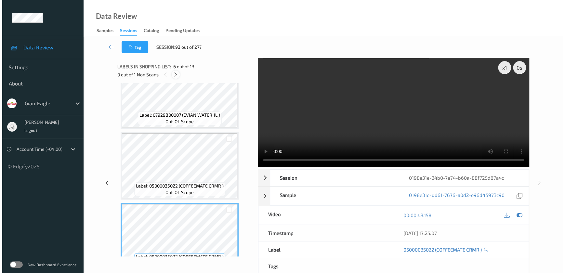
scroll to position [356, 0]
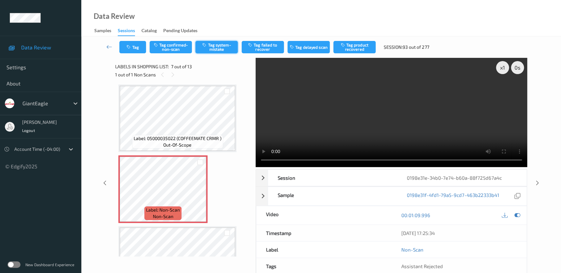
click at [211, 48] on button "Tag system-mistake" at bounding box center [216, 47] width 42 height 12
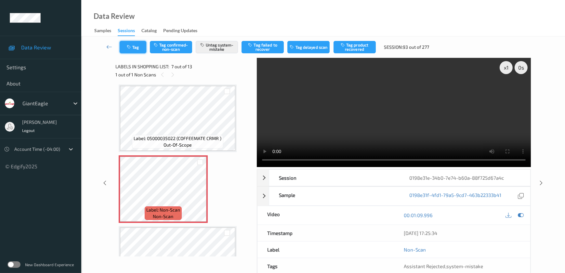
click at [135, 49] on button "Tag" at bounding box center [133, 47] width 27 height 12
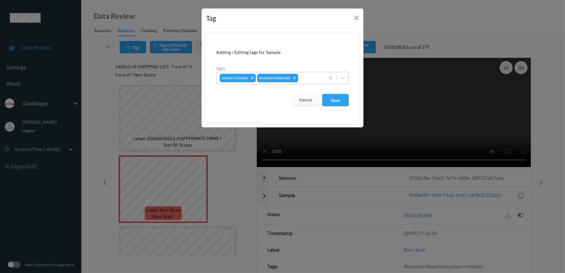
click at [306, 78] on div at bounding box center [310, 78] width 22 height 8
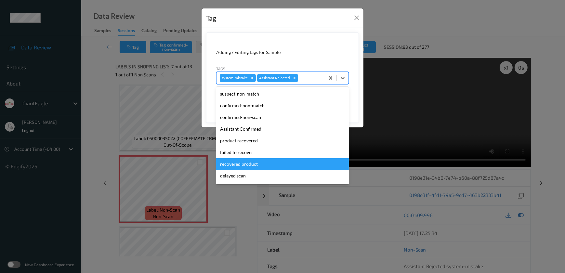
scroll to position [57, 0]
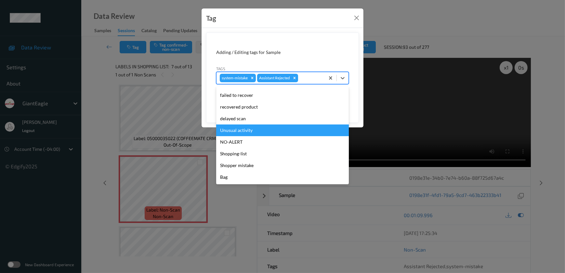
click at [254, 128] on div "Unusual activity" at bounding box center [282, 131] width 133 height 12
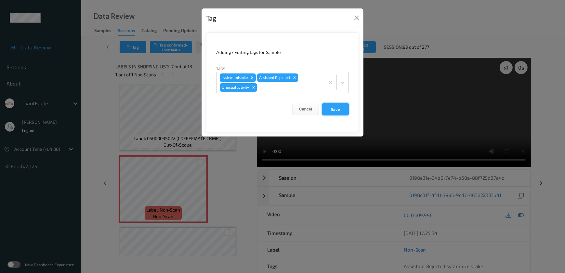
click at [327, 107] on button "Save" at bounding box center [335, 109] width 27 height 12
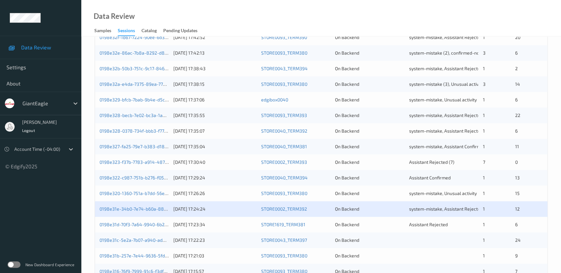
scroll to position [177, 0]
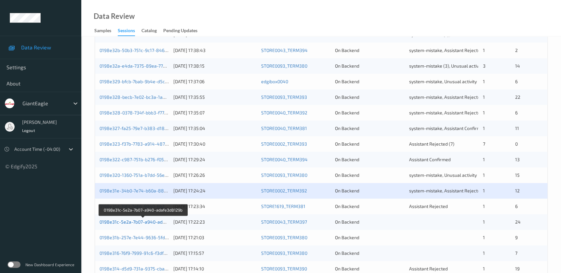
click at [160, 221] on link "0198e31c-5e2a-7b07-a940-adafe3d8129b" at bounding box center [143, 222] width 88 height 6
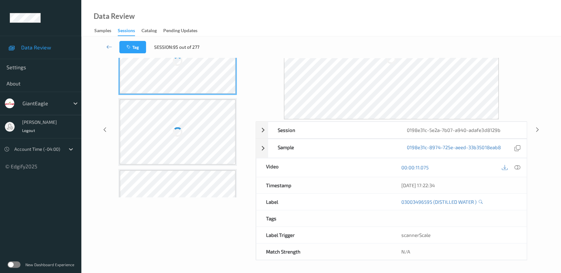
scroll to position [48, 0]
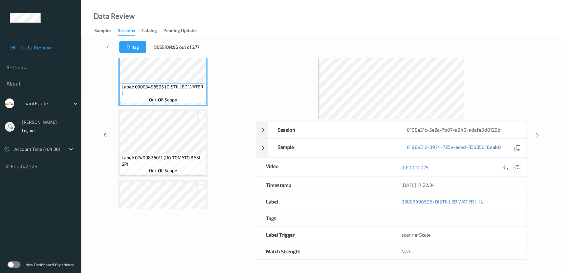
click at [516, 167] on icon at bounding box center [517, 168] width 6 height 6
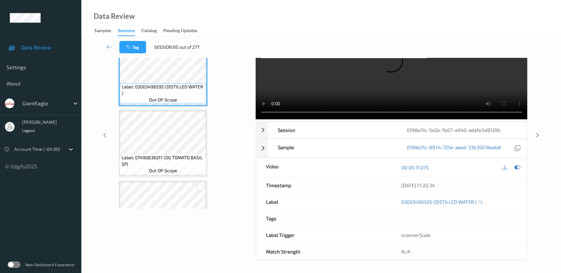
scroll to position [0, 0]
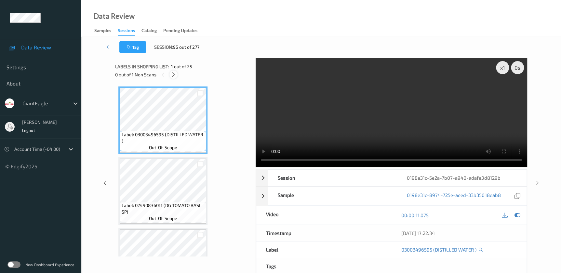
click at [174, 77] on icon at bounding box center [174, 75] width 6 height 6
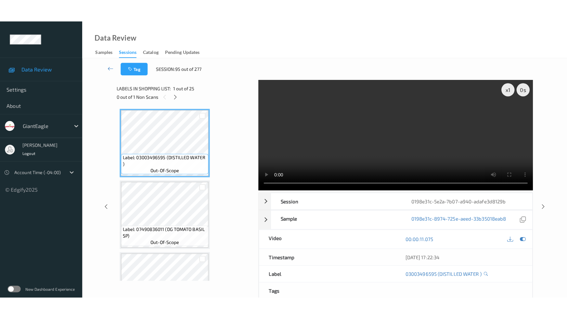
scroll to position [1596, 0]
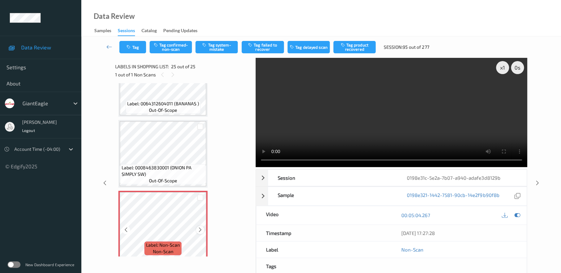
click at [198, 227] on icon at bounding box center [200, 230] width 6 height 6
click at [440, 140] on video at bounding box center [391, 112] width 271 height 109
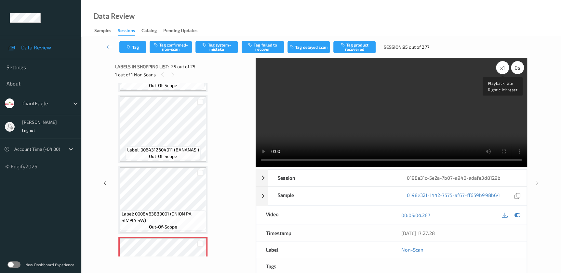
click at [500, 69] on div "x 1" at bounding box center [502, 67] width 13 height 13
click at [500, 69] on div "x 2" at bounding box center [502, 67] width 13 height 13
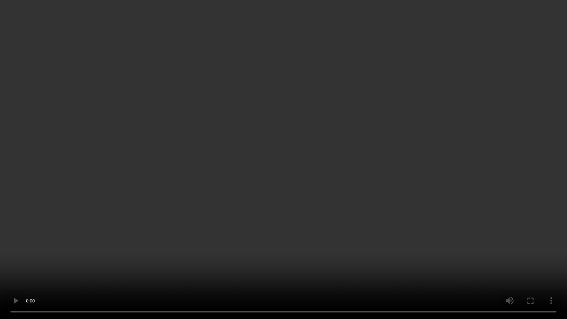
click at [416, 218] on video at bounding box center [283, 159] width 567 height 319
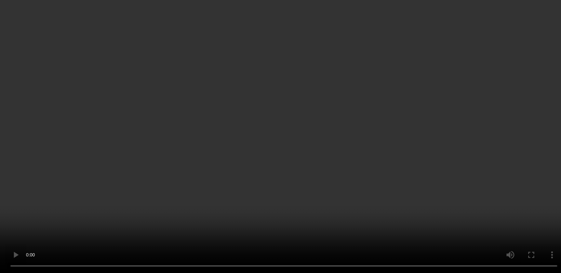
scroll to position [1507, 0]
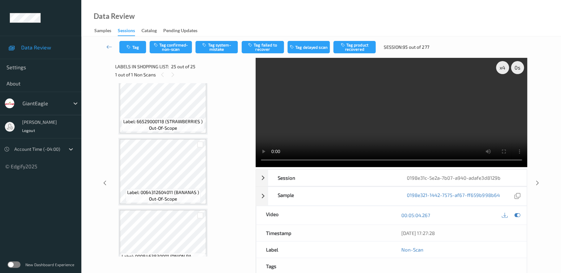
click at [387, 120] on video at bounding box center [391, 112] width 271 height 109
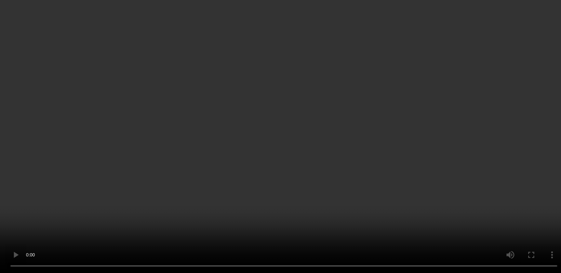
scroll to position [768, 0]
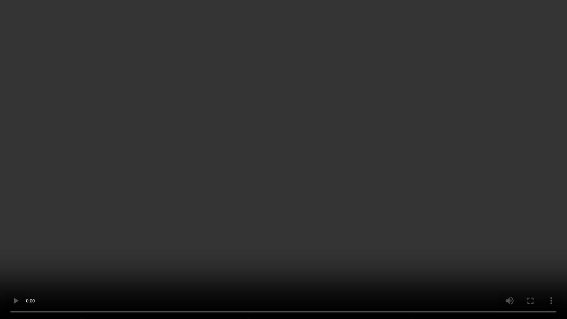
click at [319, 174] on video at bounding box center [283, 159] width 567 height 319
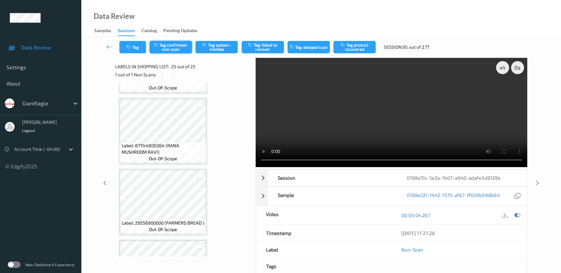
click at [175, 49] on button "Tag confirmed-non-scan" at bounding box center [171, 47] width 42 height 12
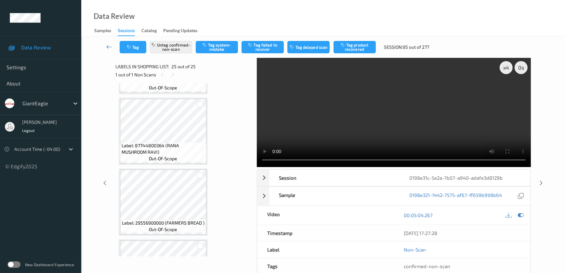
click at [108, 46] on icon at bounding box center [109, 47] width 6 height 7
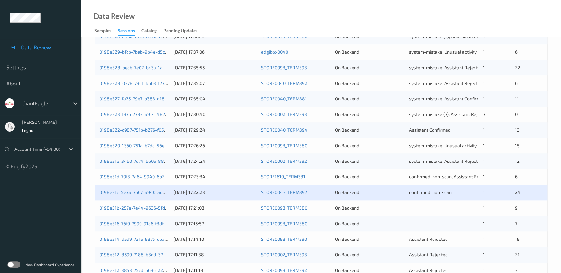
scroll to position [238, 0]
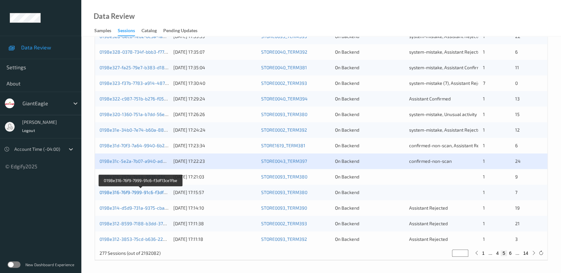
click at [145, 192] on link "0198e316-76f9-7999-91c6-f3df13ce1fbe" at bounding box center [140, 193] width 82 height 6
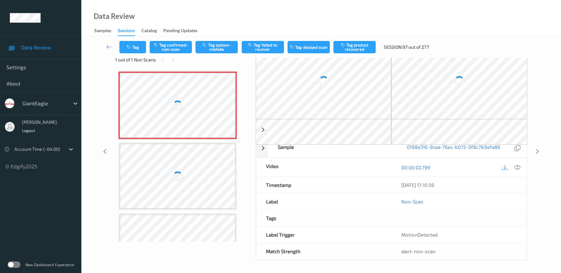
scroll to position [40, 0]
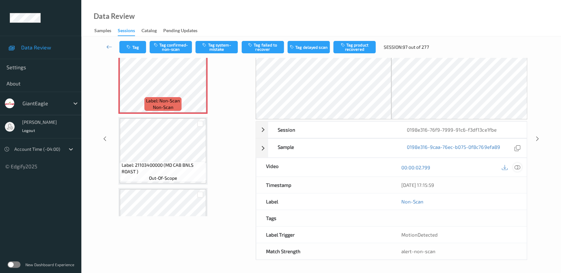
click at [515, 166] on icon at bounding box center [517, 168] width 6 height 6
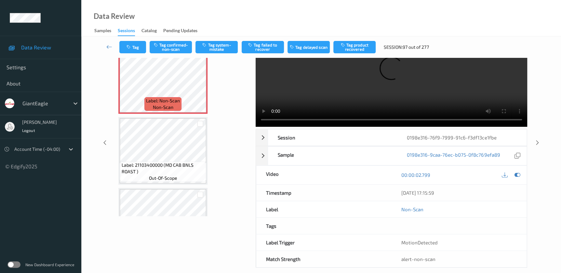
scroll to position [0, 0]
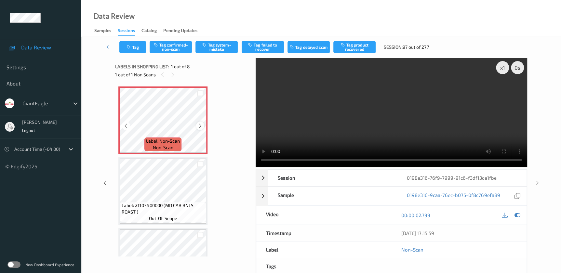
click at [201, 124] on icon at bounding box center [200, 126] width 6 height 6
click at [411, 124] on video at bounding box center [391, 112] width 271 height 109
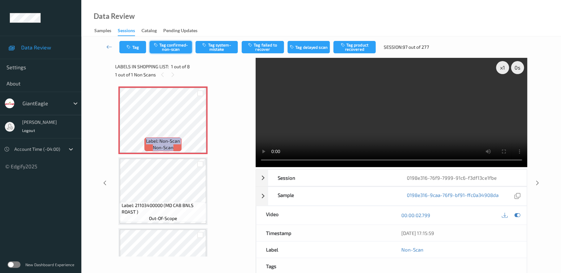
click at [179, 46] on button "Tag confirmed-non-scan" at bounding box center [171, 47] width 42 height 12
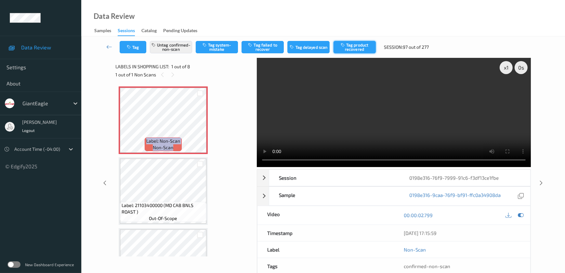
click at [348, 47] on button "Tag product recovered" at bounding box center [355, 47] width 42 height 12
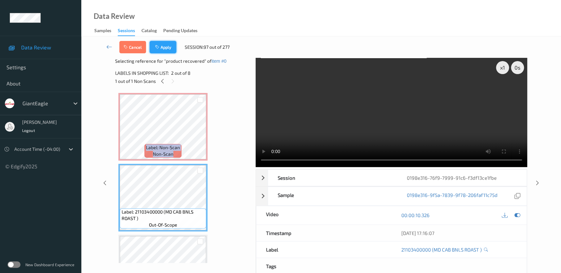
click at [159, 50] on button "Apply" at bounding box center [163, 47] width 27 height 12
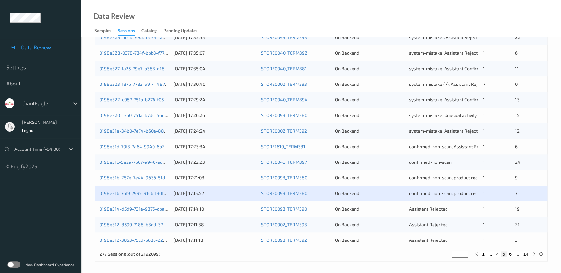
scroll to position [238, 0]
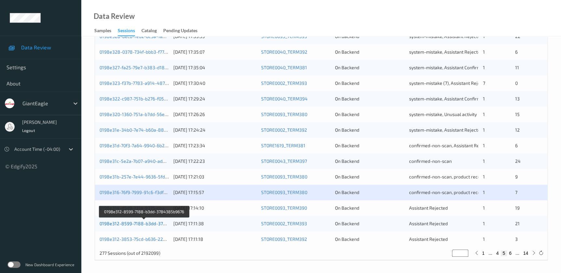
click at [150, 224] on link "0198e312-8599-7188-b3dd-3784385b9676" at bounding box center [144, 224] width 90 height 6
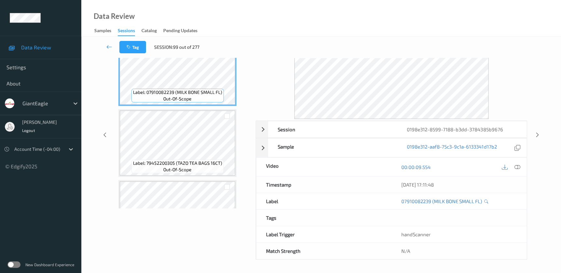
scroll to position [48, 0]
click at [517, 167] on icon at bounding box center [517, 168] width 6 height 6
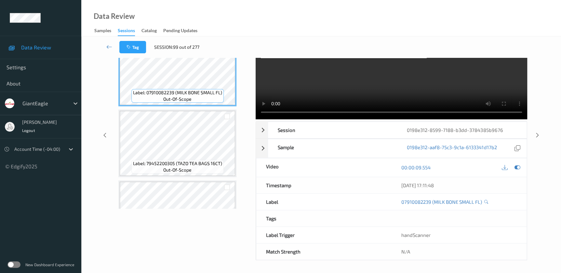
scroll to position [0, 0]
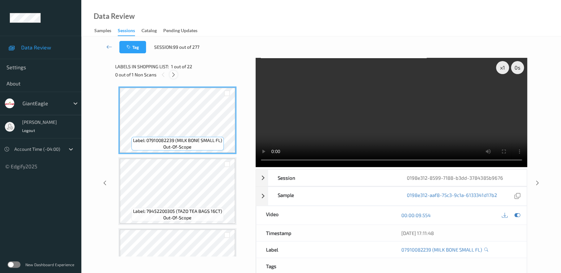
click at [174, 73] on icon at bounding box center [174, 75] width 6 height 6
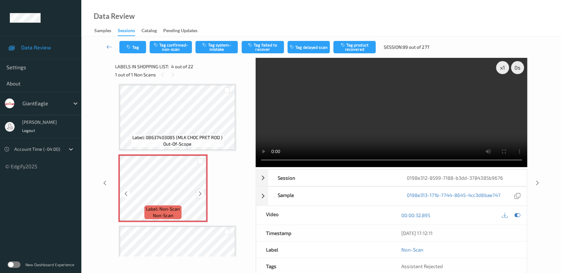
click at [199, 194] on icon at bounding box center [200, 194] width 6 height 6
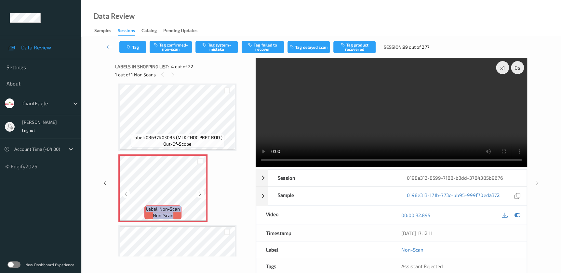
click at [199, 194] on icon at bounding box center [200, 194] width 6 height 6
click at [404, 130] on video at bounding box center [391, 112] width 271 height 109
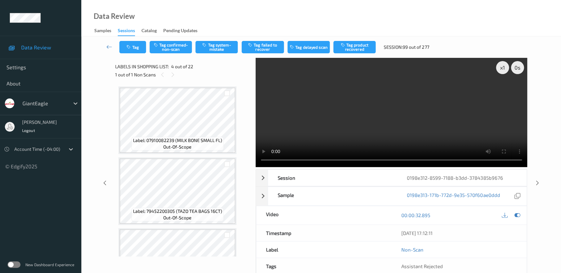
scroll to position [148, 0]
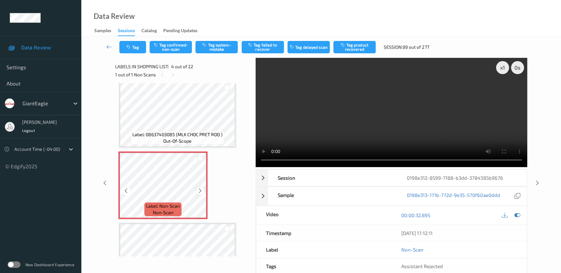
click at [200, 191] on icon at bounding box center [200, 191] width 6 height 6
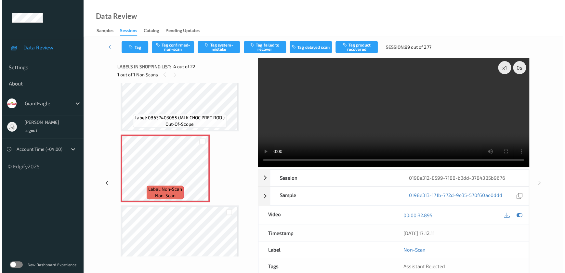
scroll to position [177, 0]
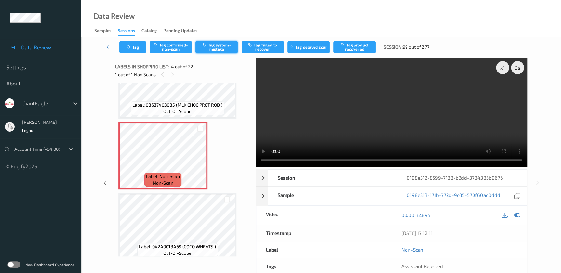
click at [216, 50] on button "Tag system-mistake" at bounding box center [216, 47] width 42 height 12
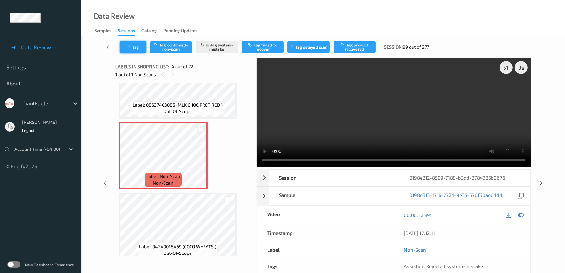
click at [128, 47] on icon "button" at bounding box center [130, 47] width 6 height 5
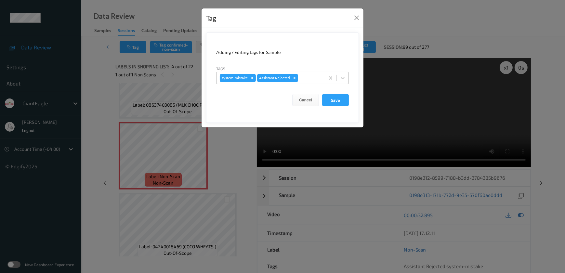
click at [307, 78] on div at bounding box center [310, 78] width 22 height 8
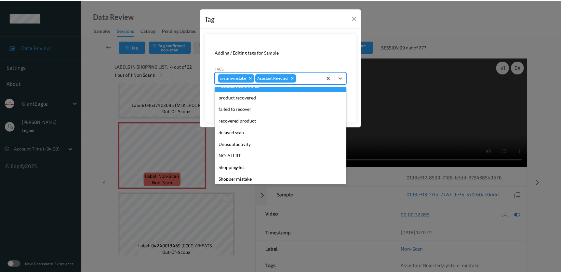
scroll to position [57, 0]
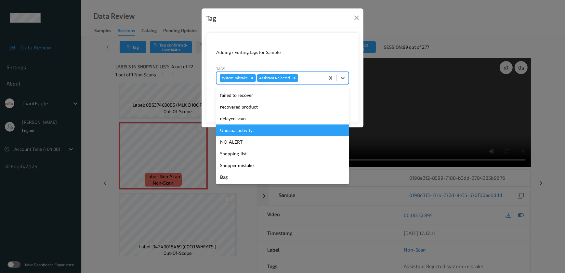
click at [255, 134] on div "Unusual activity" at bounding box center [282, 131] width 133 height 12
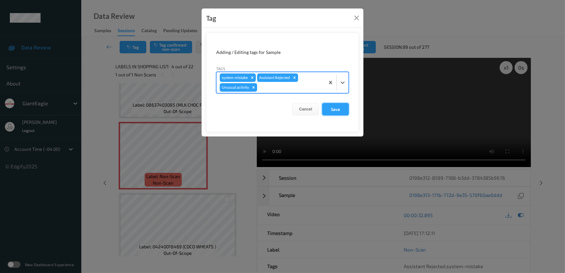
click at [333, 109] on button "Save" at bounding box center [335, 109] width 27 height 12
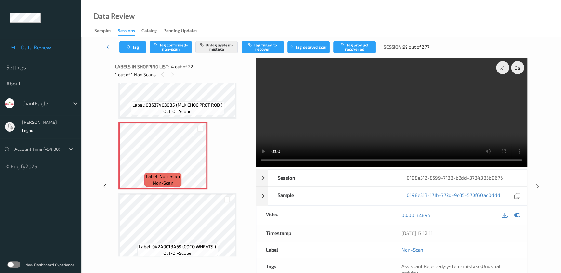
click at [109, 47] on icon at bounding box center [109, 47] width 6 height 7
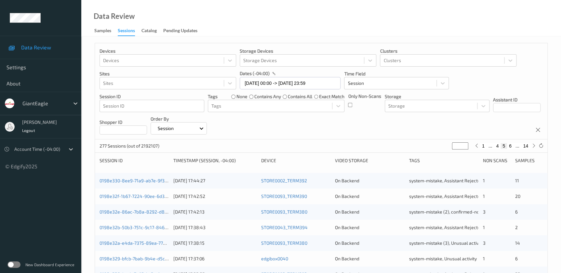
click at [511, 146] on button "6" at bounding box center [510, 146] width 7 height 6
type input "*"
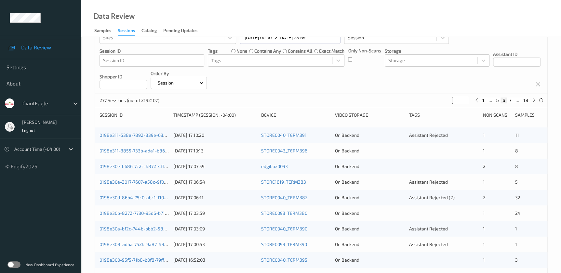
scroll to position [2, 0]
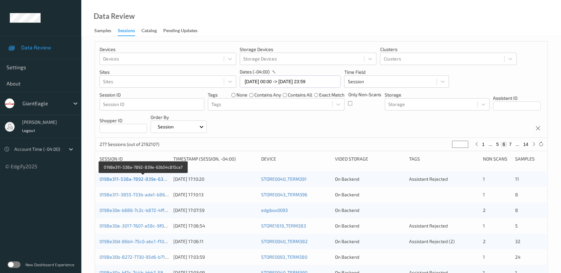
click at [156, 179] on link "0198e311-538a-7892-839e-63b54c815ca7" at bounding box center [143, 179] width 89 height 6
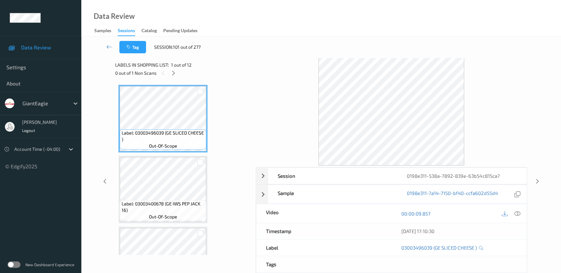
drag, startPoint x: 517, startPoint y: 214, endPoint x: 491, endPoint y: 191, distance: 35.2
click at [517, 212] on icon at bounding box center [517, 214] width 6 height 6
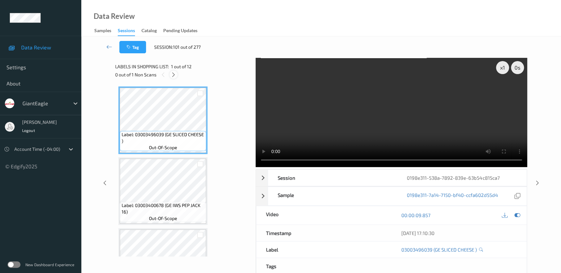
click at [171, 72] on icon at bounding box center [174, 75] width 6 height 6
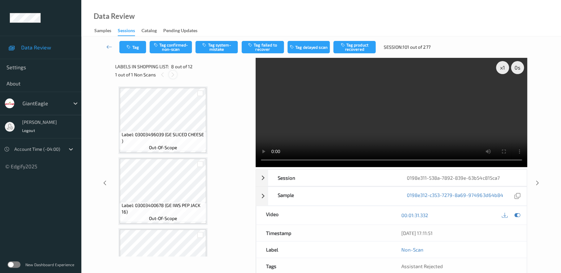
scroll to position [427, 0]
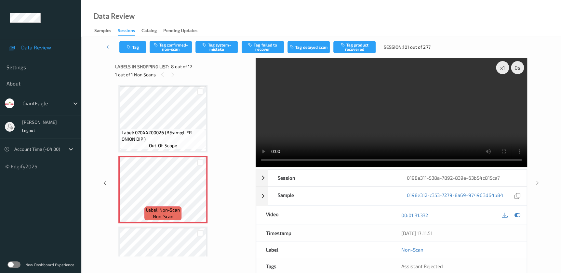
click at [408, 123] on video at bounding box center [391, 112] width 271 height 109
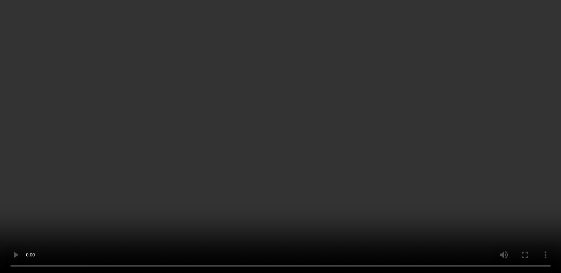
scroll to position [457, 0]
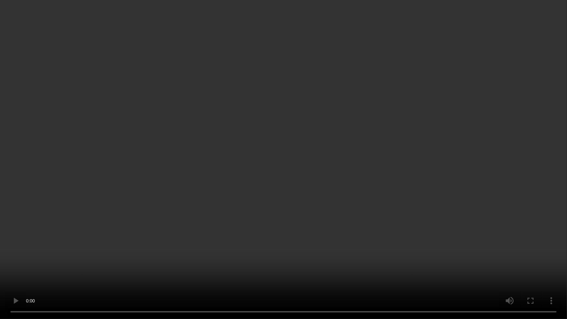
click at [317, 125] on video at bounding box center [283, 159] width 567 height 319
click at [372, 147] on video at bounding box center [283, 159] width 567 height 319
click at [428, 165] on video at bounding box center [283, 159] width 567 height 319
click at [306, 131] on video at bounding box center [283, 159] width 567 height 319
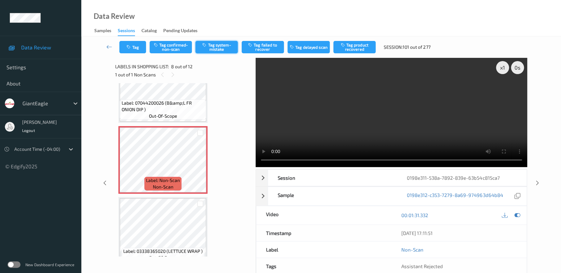
click at [211, 50] on button "Tag system-mistake" at bounding box center [216, 47] width 42 height 12
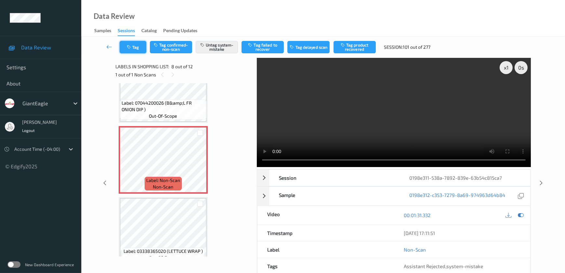
click at [133, 49] on button "Tag" at bounding box center [133, 47] width 27 height 12
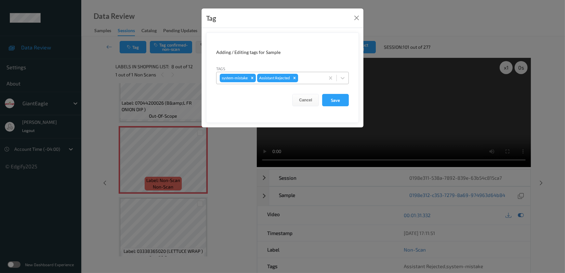
click at [309, 79] on div at bounding box center [310, 78] width 22 height 8
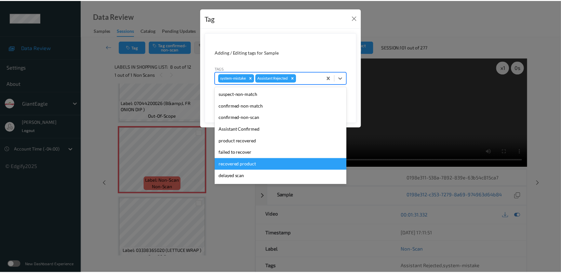
scroll to position [57, 0]
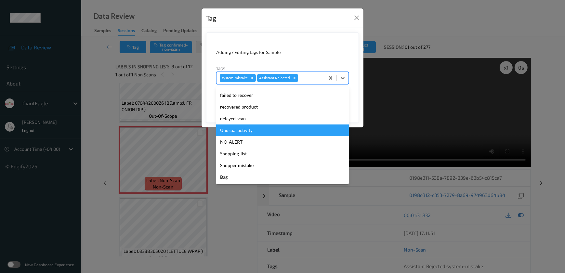
click at [260, 132] on div "Unusual activity" at bounding box center [282, 131] width 133 height 12
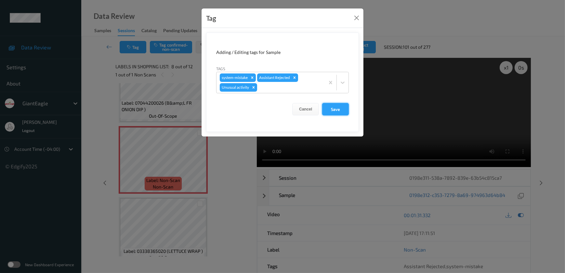
click at [330, 109] on button "Save" at bounding box center [335, 109] width 27 height 12
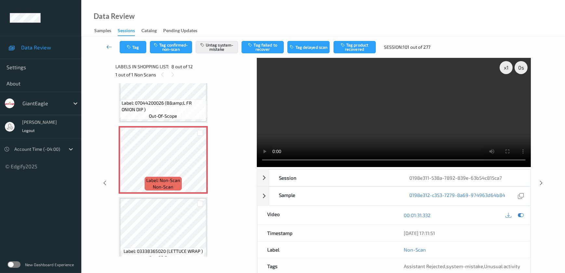
click at [111, 47] on icon at bounding box center [109, 47] width 6 height 7
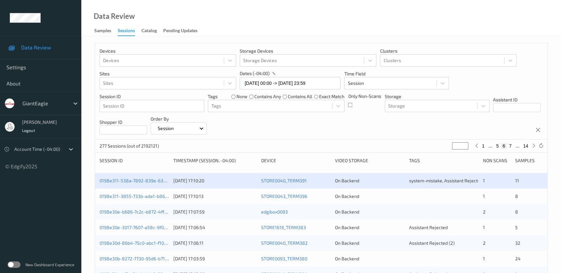
scroll to position [88, 0]
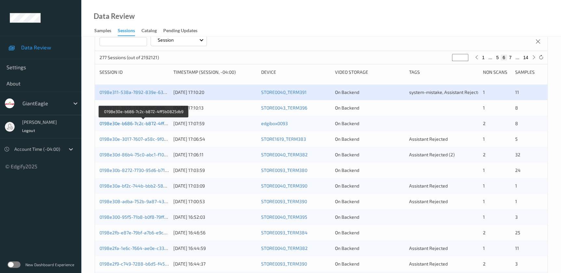
click at [142, 123] on link "0198e30e-b686-7c2c-b872-4ff5b0825db9" at bounding box center [143, 124] width 88 height 6
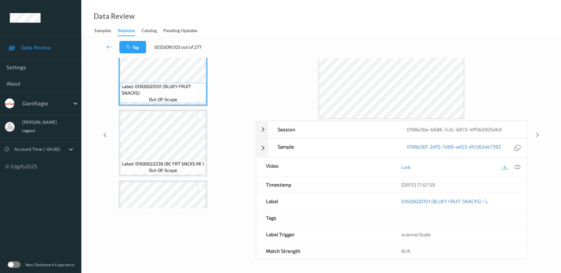
scroll to position [48, 0]
click at [517, 166] on icon at bounding box center [517, 168] width 6 height 6
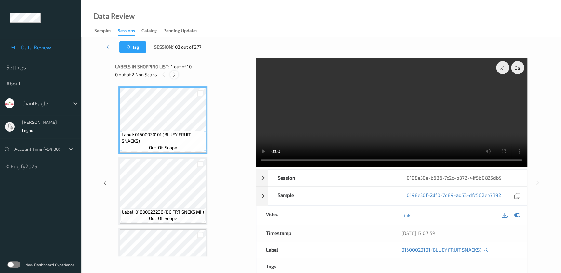
click at [172, 75] on icon at bounding box center [174, 75] width 6 height 6
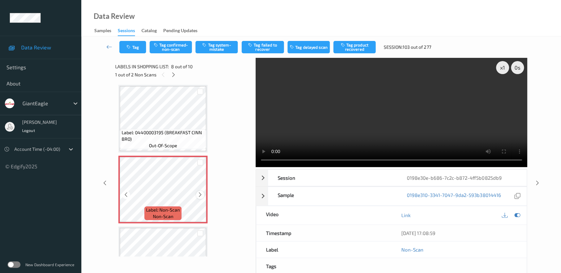
click at [198, 192] on icon at bounding box center [200, 195] width 6 height 6
click at [309, 138] on video at bounding box center [391, 112] width 271 height 109
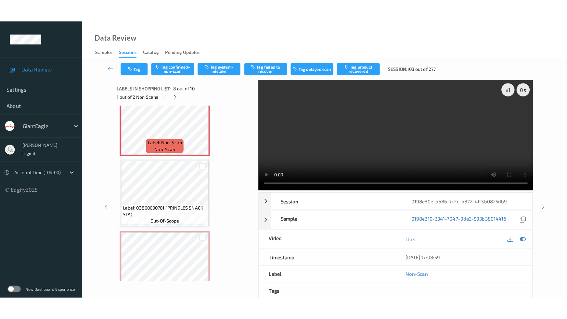
scroll to position [507, 0]
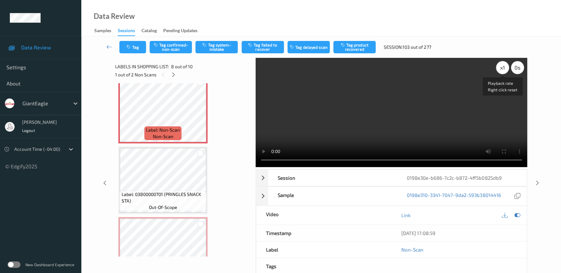
click at [504, 66] on div "x 1" at bounding box center [502, 67] width 13 height 13
click at [504, 66] on div "x 2" at bounding box center [502, 67] width 13 height 13
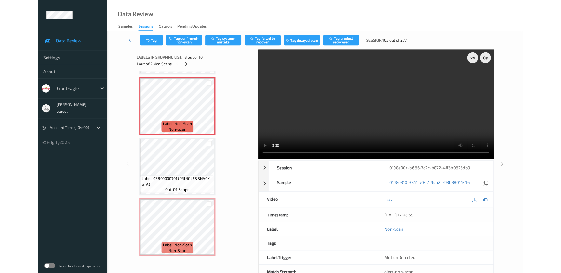
scroll to position [490, 0]
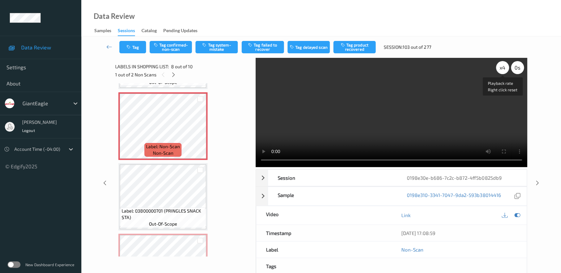
click at [501, 70] on div "x 4" at bounding box center [502, 67] width 13 height 13
click at [501, 70] on div "x 8" at bounding box center [502, 67] width 13 height 13
click at [501, 70] on div "x 1" at bounding box center [502, 67] width 13 height 13
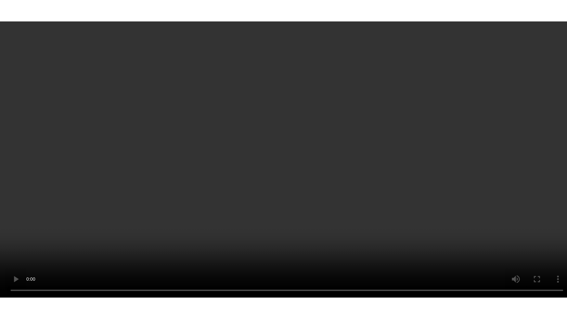
scroll to position [536, 0]
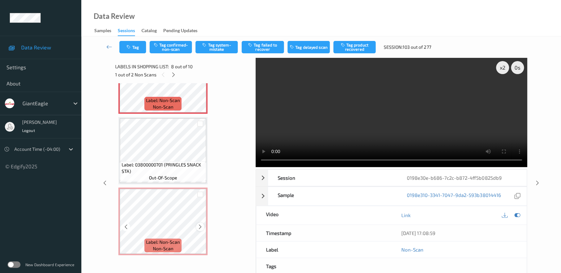
click at [199, 225] on icon at bounding box center [200, 227] width 6 height 6
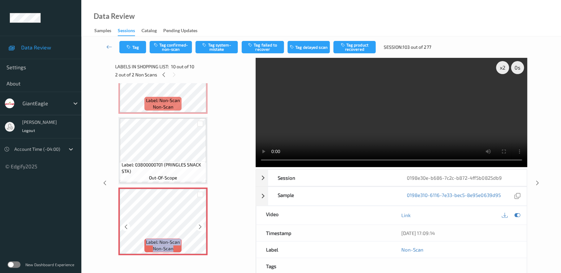
click at [199, 225] on icon at bounding box center [200, 227] width 6 height 6
click at [347, 139] on video at bounding box center [391, 112] width 271 height 109
click at [453, 126] on video at bounding box center [391, 112] width 271 height 109
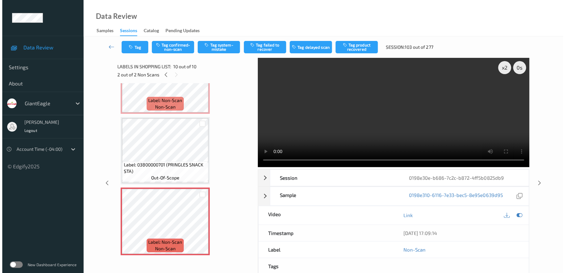
scroll to position [490, 0]
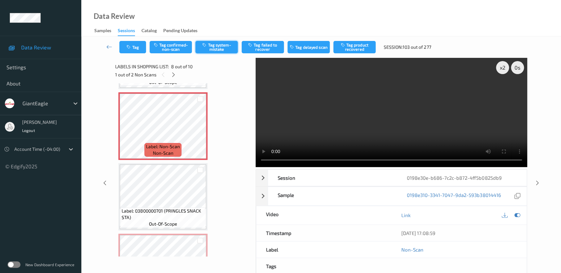
click at [215, 46] on button "Tag system-mistake" at bounding box center [216, 47] width 42 height 12
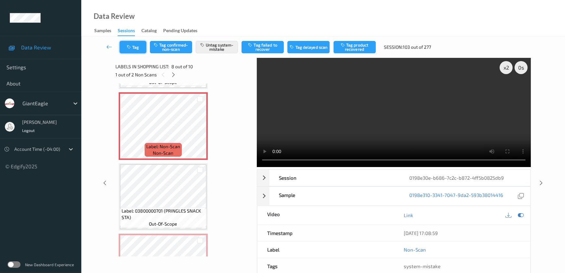
click at [132, 48] on icon "button" at bounding box center [130, 47] width 6 height 5
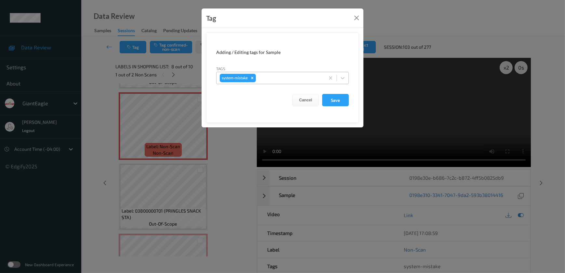
click at [284, 78] on div at bounding box center [289, 78] width 64 height 8
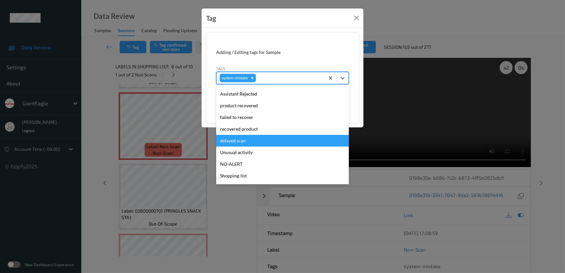
scroll to position [69, 0]
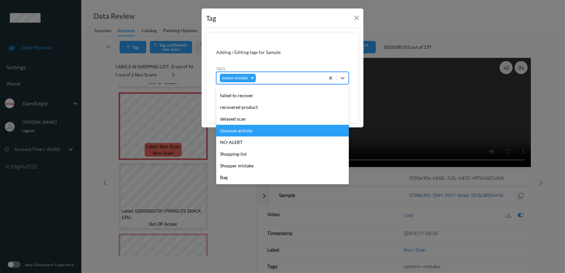
click at [251, 126] on div "Unusual activity" at bounding box center [282, 131] width 133 height 12
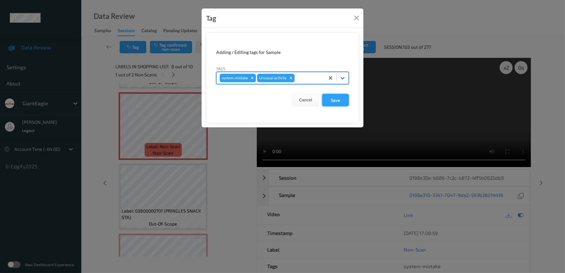
click at [336, 101] on button "Save" at bounding box center [335, 100] width 27 height 12
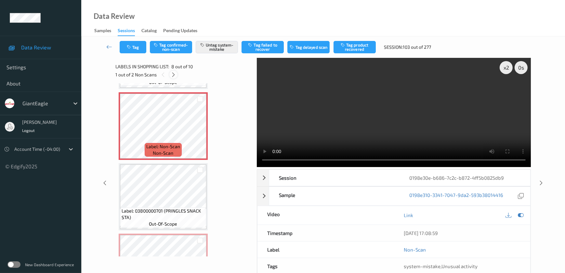
click at [173, 76] on icon at bounding box center [174, 75] width 6 height 6
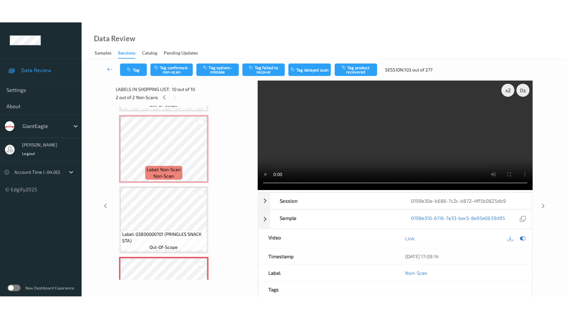
scroll to position [536, 0]
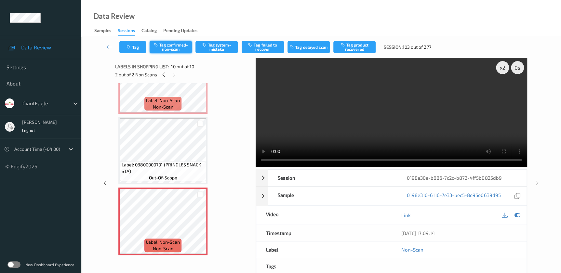
click at [164, 47] on button "Tag confirmed-non-scan" at bounding box center [171, 47] width 42 height 12
click at [260, 46] on button "Tag failed to recover" at bounding box center [263, 47] width 42 height 12
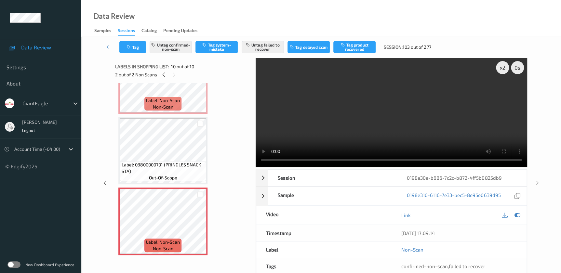
click at [323, 135] on video at bounding box center [391, 112] width 271 height 109
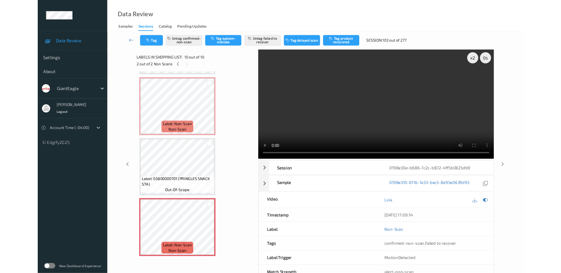
scroll to position [490, 0]
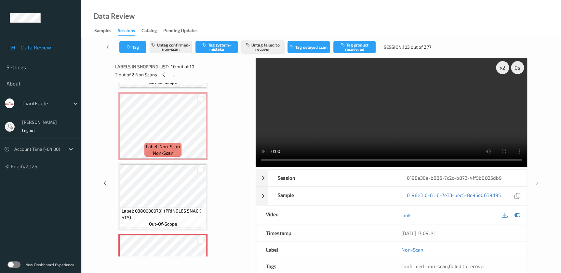
click at [262, 46] on button "Untag failed to recover" at bounding box center [263, 47] width 42 height 12
click at [109, 46] on icon at bounding box center [109, 47] width 6 height 7
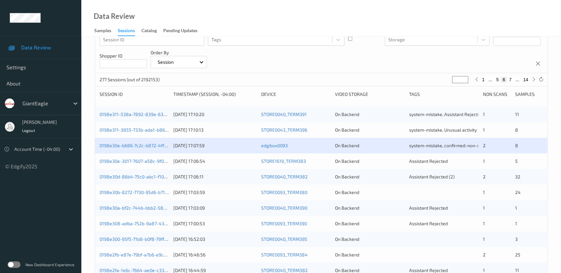
scroll to position [88, 0]
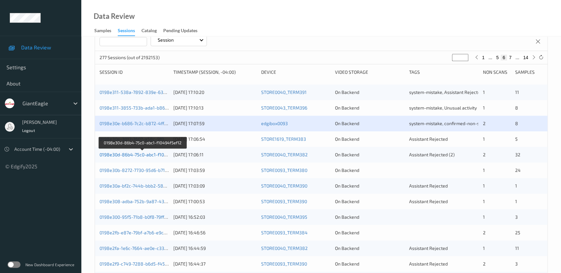
click at [138, 155] on link "0198e30d-86b4-75c0-abc1-f10494f5ef12" at bounding box center [142, 155] width 86 height 6
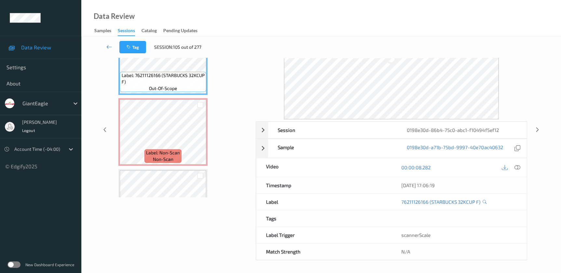
scroll to position [48, 0]
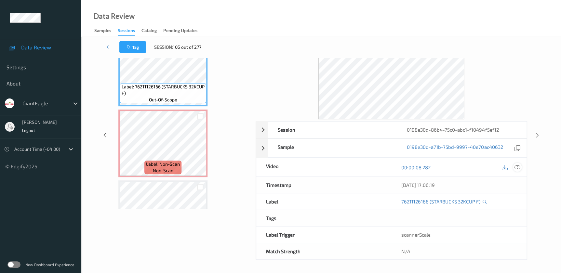
click at [517, 167] on icon at bounding box center [517, 168] width 6 height 6
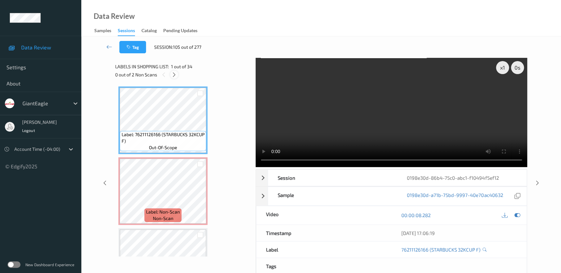
click at [172, 75] on icon at bounding box center [174, 75] width 6 height 6
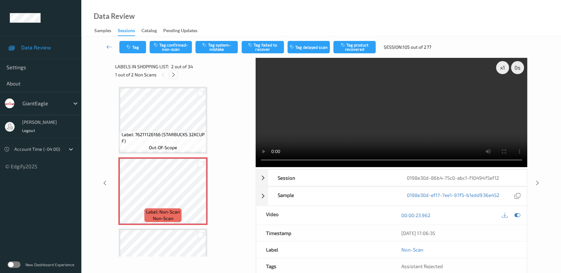
scroll to position [3, 0]
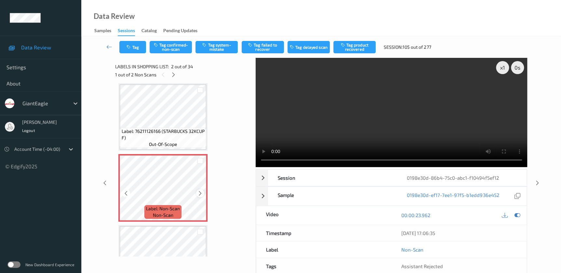
click at [199, 192] on icon at bounding box center [200, 194] width 6 height 6
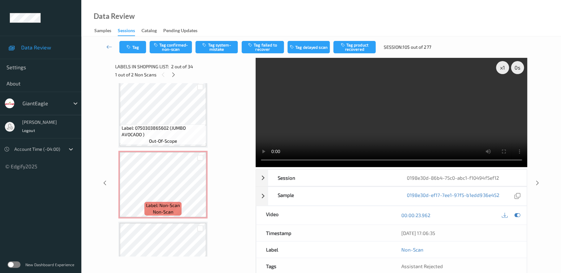
scroll to position [1274, 0]
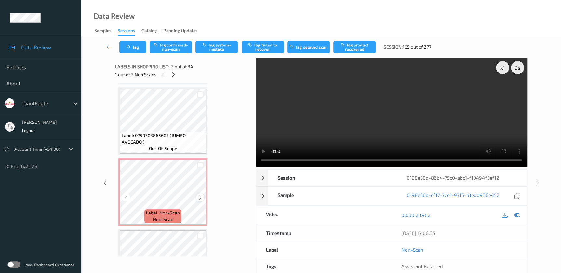
click at [197, 195] on icon at bounding box center [200, 198] width 6 height 6
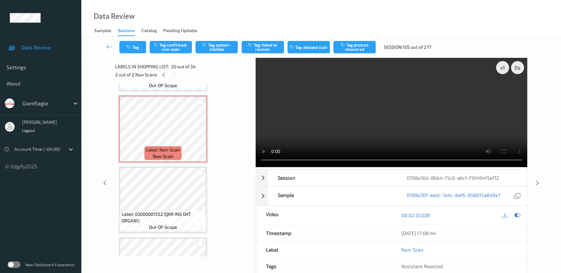
scroll to position [0, 0]
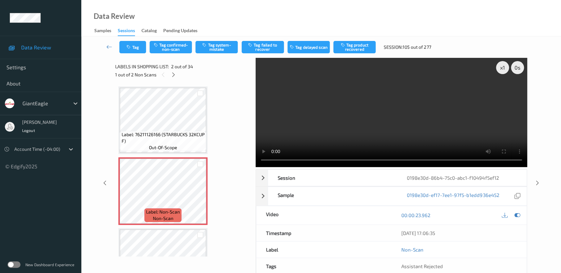
click at [365, 126] on video at bounding box center [391, 112] width 271 height 109
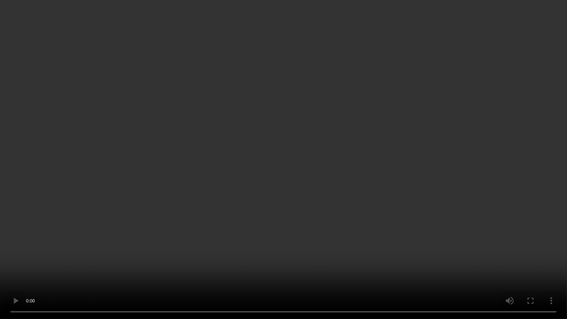
click at [428, 186] on video at bounding box center [283, 159] width 567 height 319
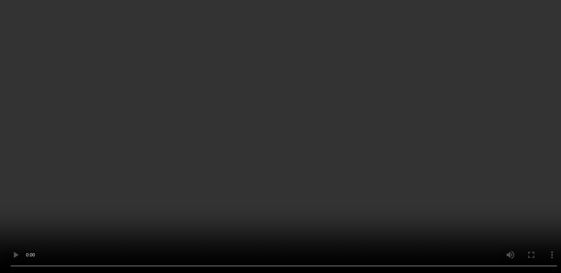
scroll to position [680, 0]
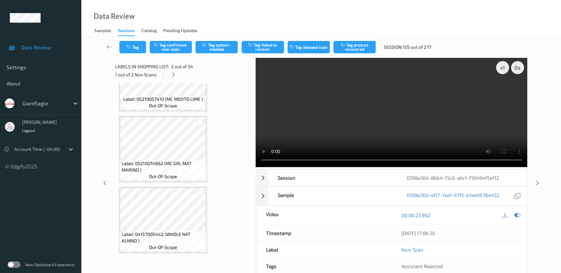
click at [312, 119] on video at bounding box center [391, 112] width 271 height 109
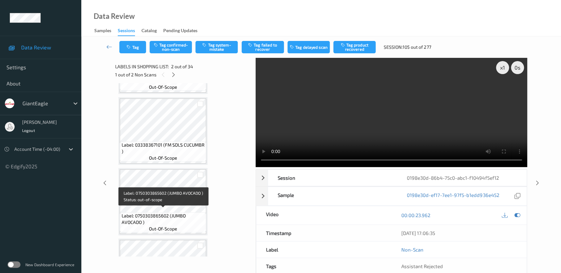
scroll to position [1271, 0]
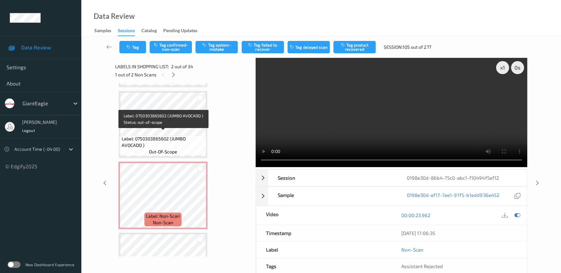
click at [162, 136] on span "Label: 0750303865602 (JUMBO AVOCADO )" at bounding box center [163, 142] width 83 height 13
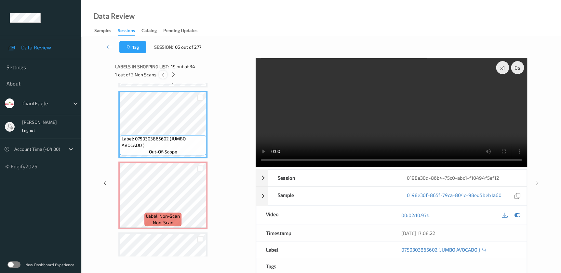
click at [162, 77] on icon at bounding box center [163, 75] width 6 height 6
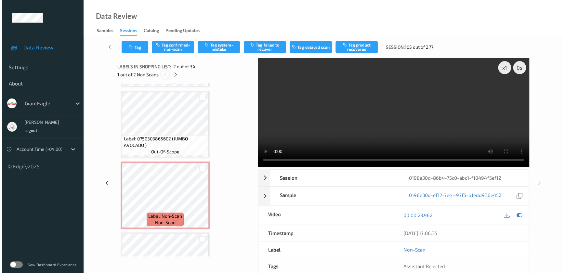
scroll to position [3, 0]
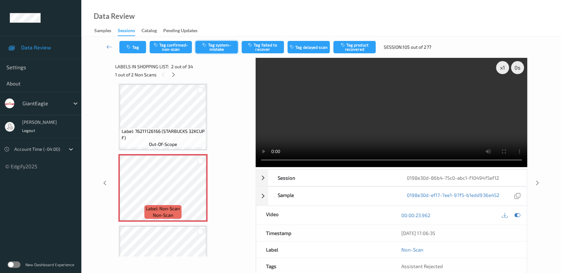
click at [215, 49] on button "Tag system-mistake" at bounding box center [216, 47] width 42 height 12
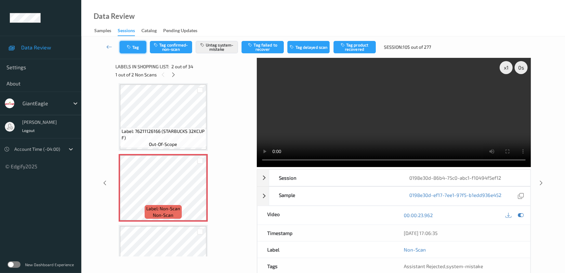
click at [134, 45] on button "Tag" at bounding box center [133, 47] width 27 height 12
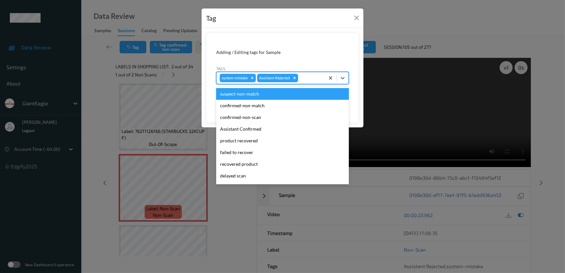
click at [307, 80] on div at bounding box center [310, 78] width 22 height 8
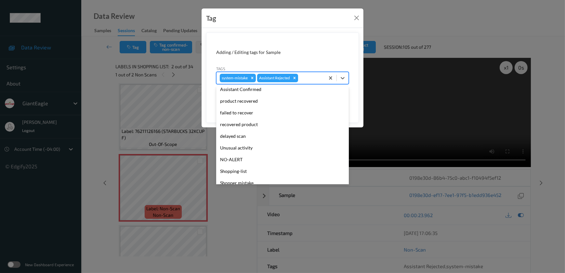
scroll to position [57, 0]
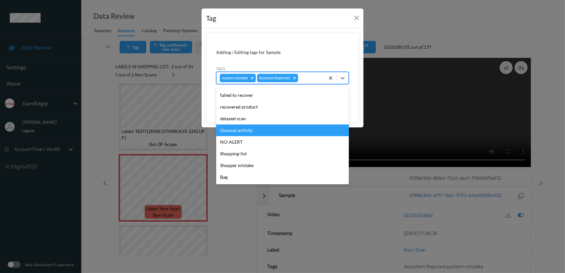
click at [245, 131] on div "Unusual activity" at bounding box center [282, 131] width 133 height 12
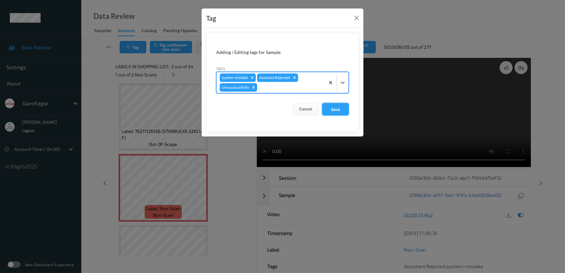
click at [338, 107] on button "Save" at bounding box center [335, 109] width 27 height 12
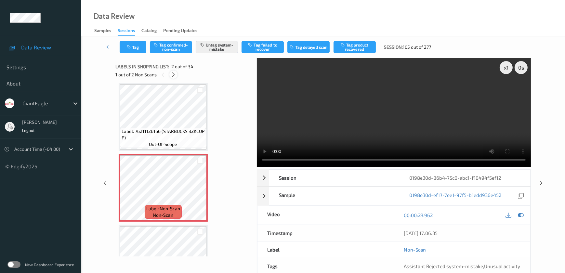
click at [174, 75] on icon at bounding box center [174, 75] width 6 height 6
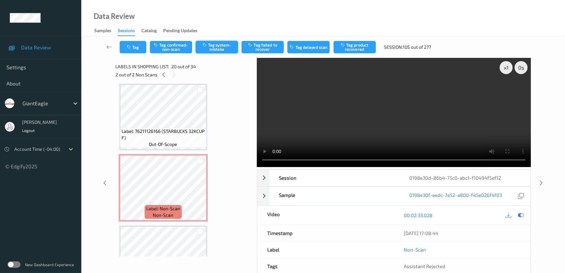
scroll to position [1275, 0]
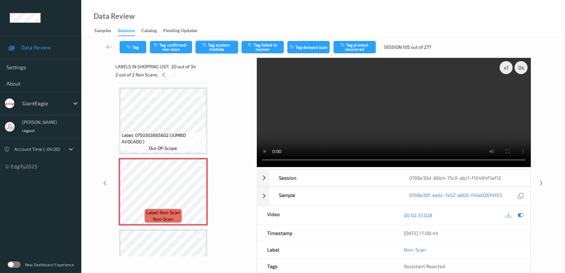
click at [228, 45] on button "Tag system-mistake" at bounding box center [217, 47] width 42 height 12
click at [132, 49] on button "Tag" at bounding box center [133, 47] width 27 height 12
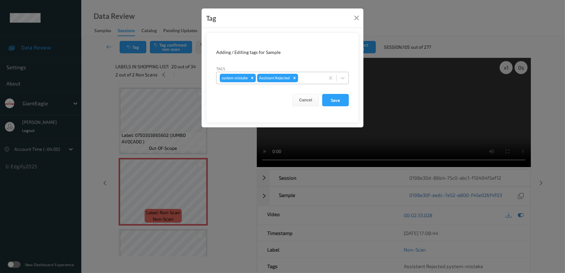
click at [306, 78] on div at bounding box center [310, 78] width 22 height 8
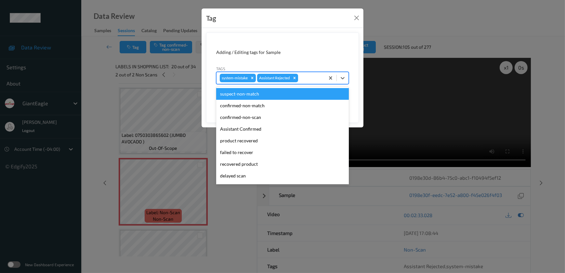
scroll to position [57, 0]
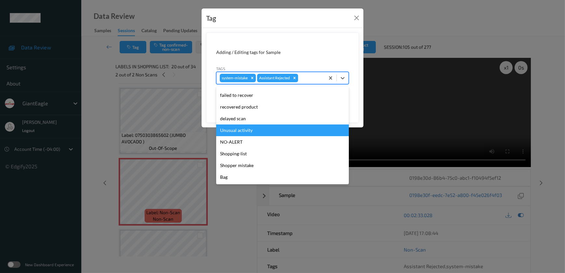
click at [266, 130] on div "Unusual activity" at bounding box center [282, 131] width 133 height 12
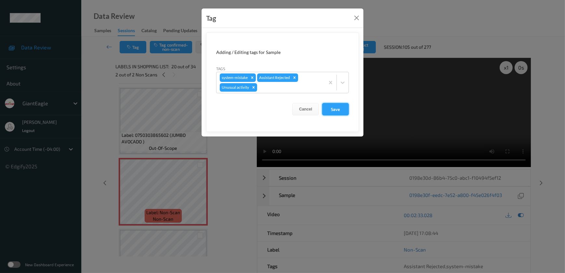
click at [335, 112] on button "Save" at bounding box center [335, 109] width 27 height 12
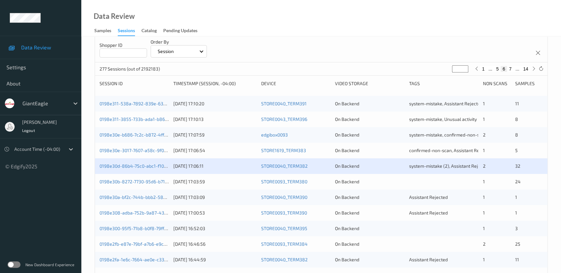
scroll to position [88, 0]
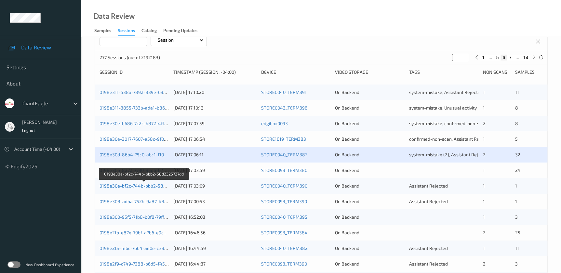
click at [157, 186] on link "0198e30a-bf2c-744b-bbb2-58d2325727dd" at bounding box center [143, 186] width 89 height 6
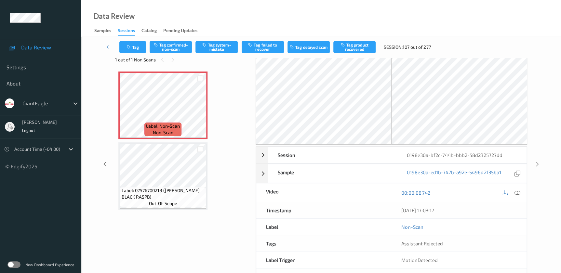
scroll to position [40, 0]
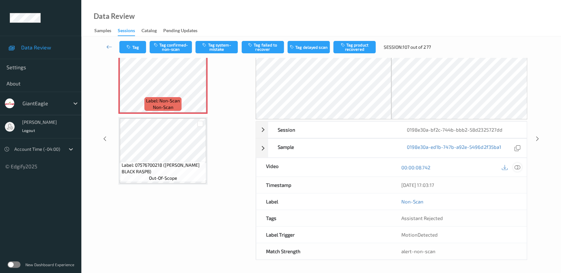
click at [517, 167] on icon at bounding box center [517, 168] width 6 height 6
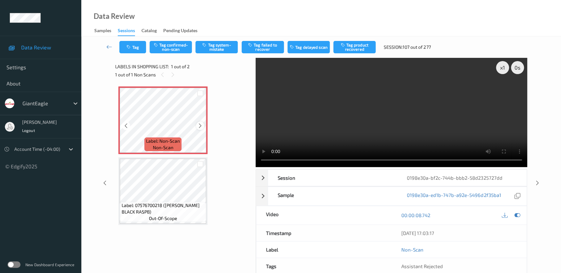
click at [199, 124] on icon at bounding box center [200, 126] width 6 height 6
drag, startPoint x: 348, startPoint y: 139, endPoint x: 362, endPoint y: 140, distance: 14.7
click at [348, 139] on video at bounding box center [391, 112] width 271 height 109
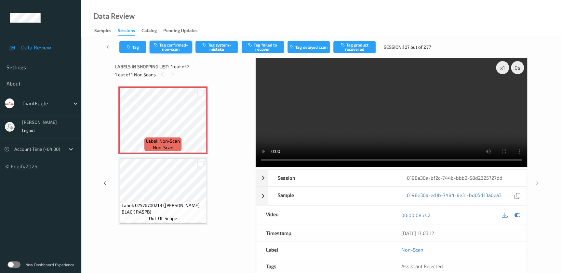
click at [166, 46] on button "Tag confirmed-non-scan" at bounding box center [171, 47] width 42 height 12
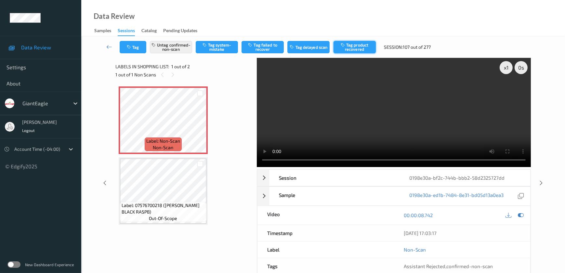
click at [354, 47] on button "Tag product recovered" at bounding box center [355, 47] width 42 height 12
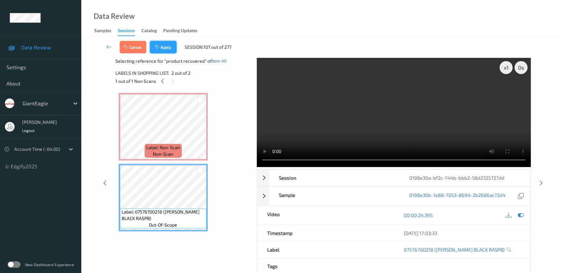
click at [166, 48] on button "Apply" at bounding box center [163, 47] width 27 height 12
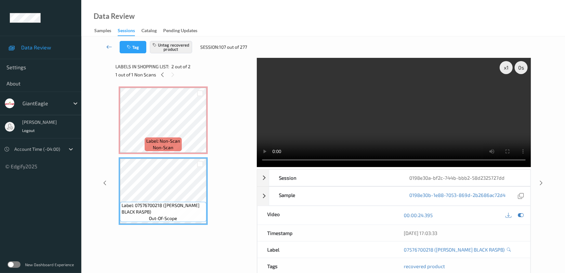
click at [107, 48] on icon at bounding box center [109, 47] width 6 height 7
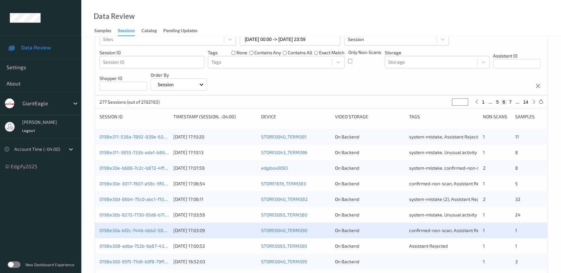
scroll to position [88, 0]
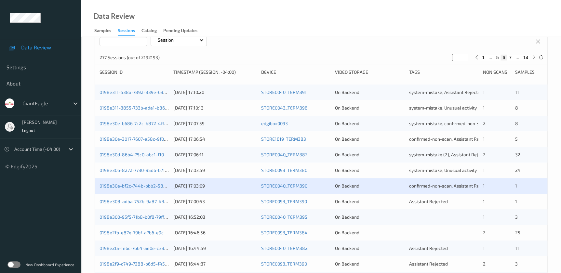
click at [230, 204] on div "0198e308-adba-752b-9a87-43fe2e659628 [DATE] 17:00:53 STORE0093_TERM390 On Backe…" at bounding box center [321, 202] width 452 height 16
